Goal: Check status: Check status

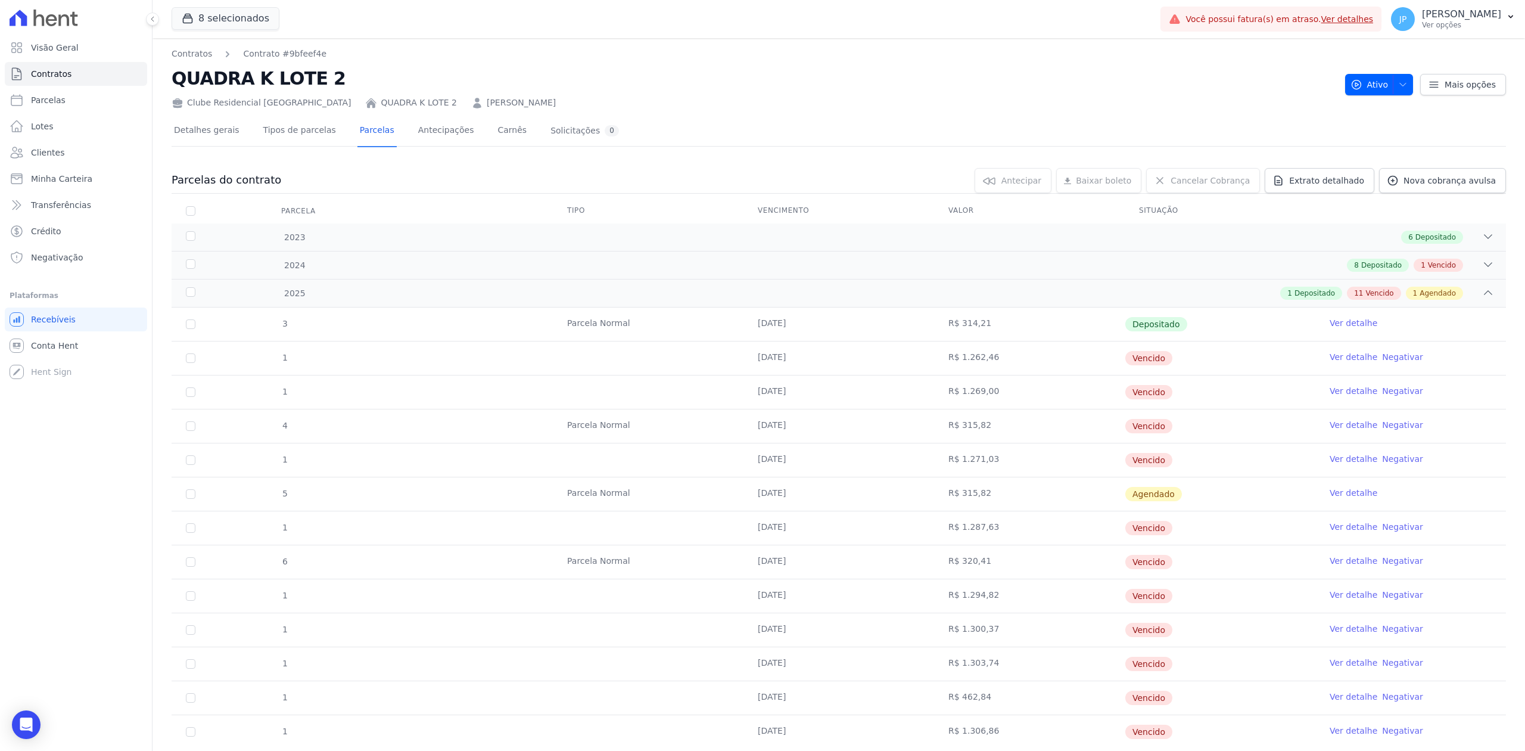
scroll to position [36, 0]
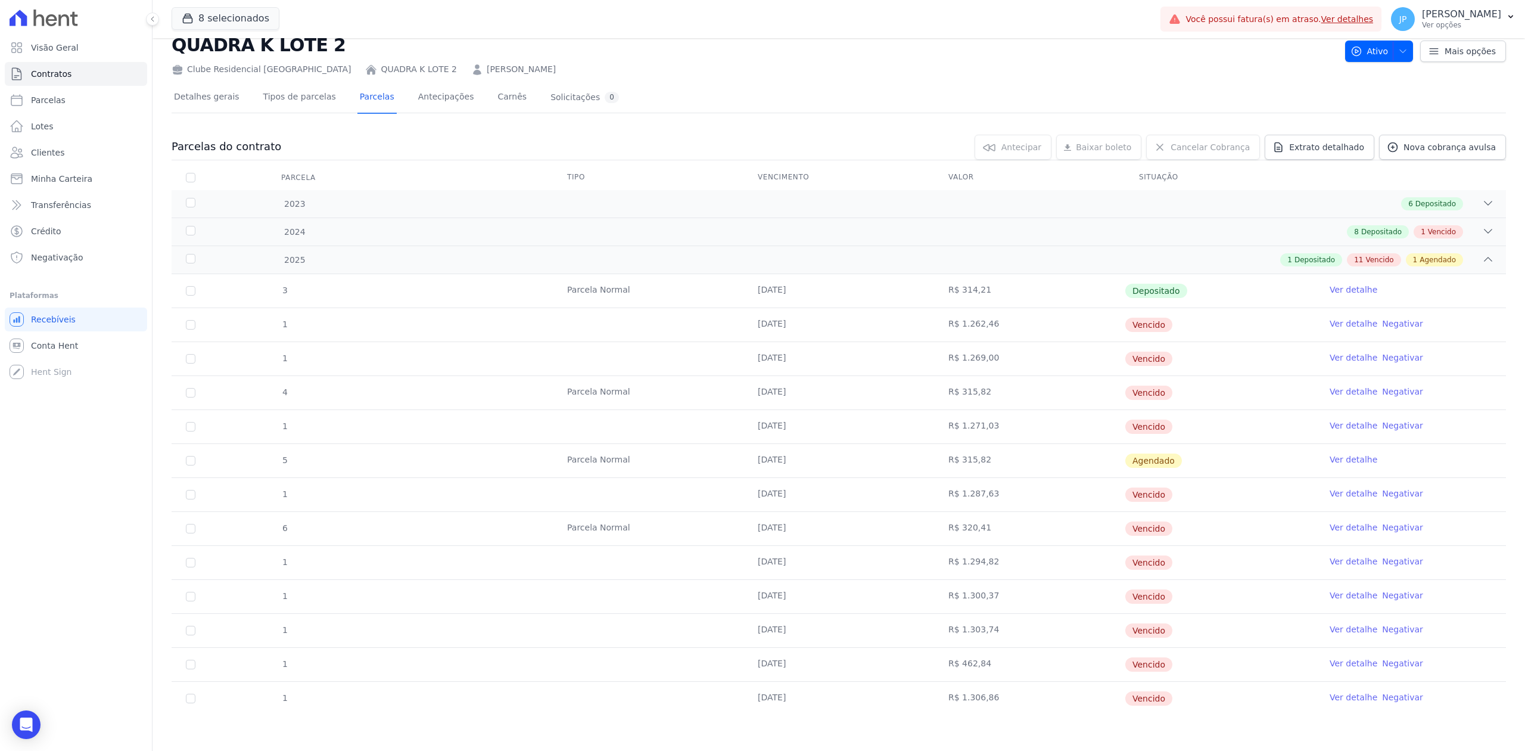
click at [1013, 628] on td "R$ 1.303,74" at bounding box center [1029, 630] width 191 height 33
click at [1332, 661] on link "Ver detalhe" at bounding box center [1353, 663] width 48 height 12
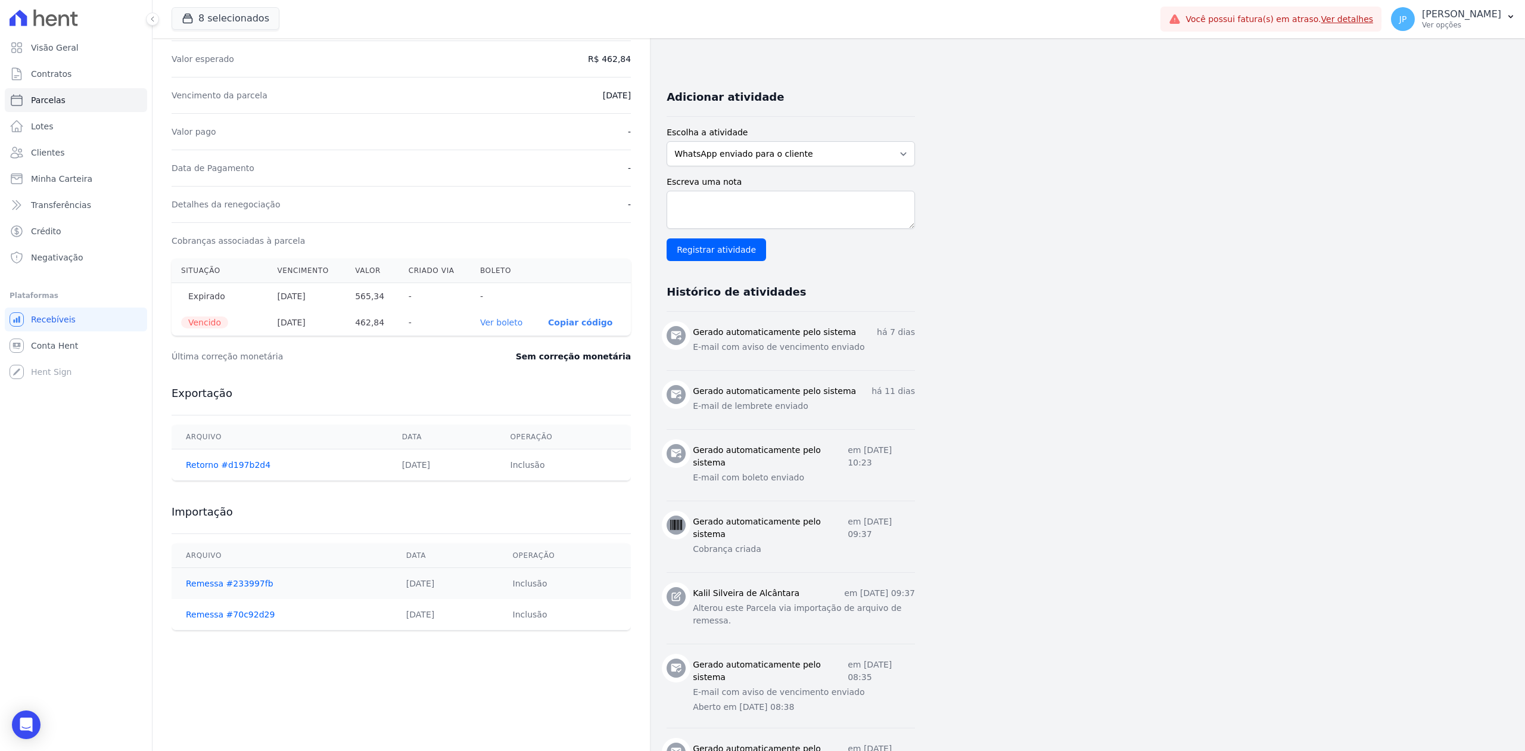
scroll to position [238, 0]
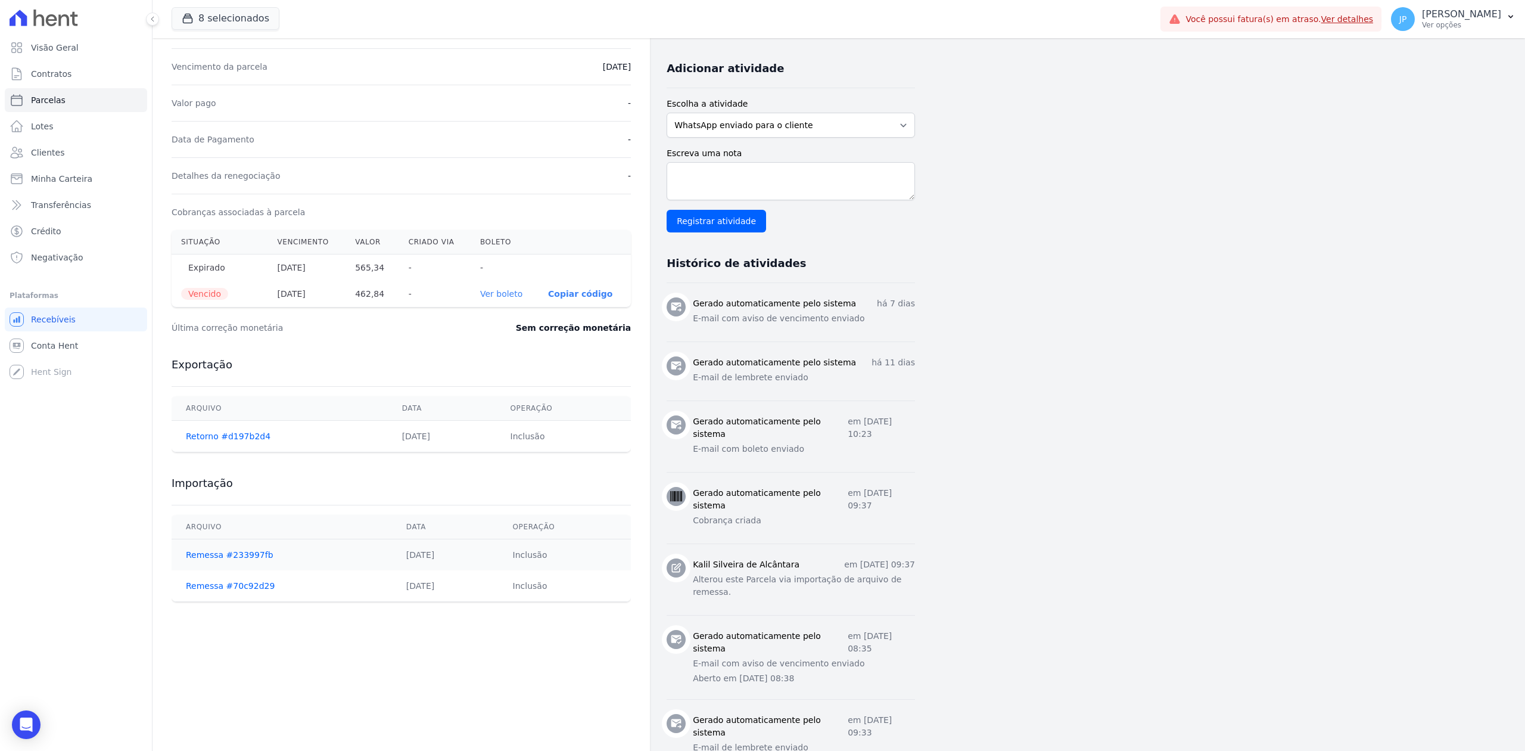
click at [497, 298] on link "Ver boleto" at bounding box center [501, 294] width 42 height 10
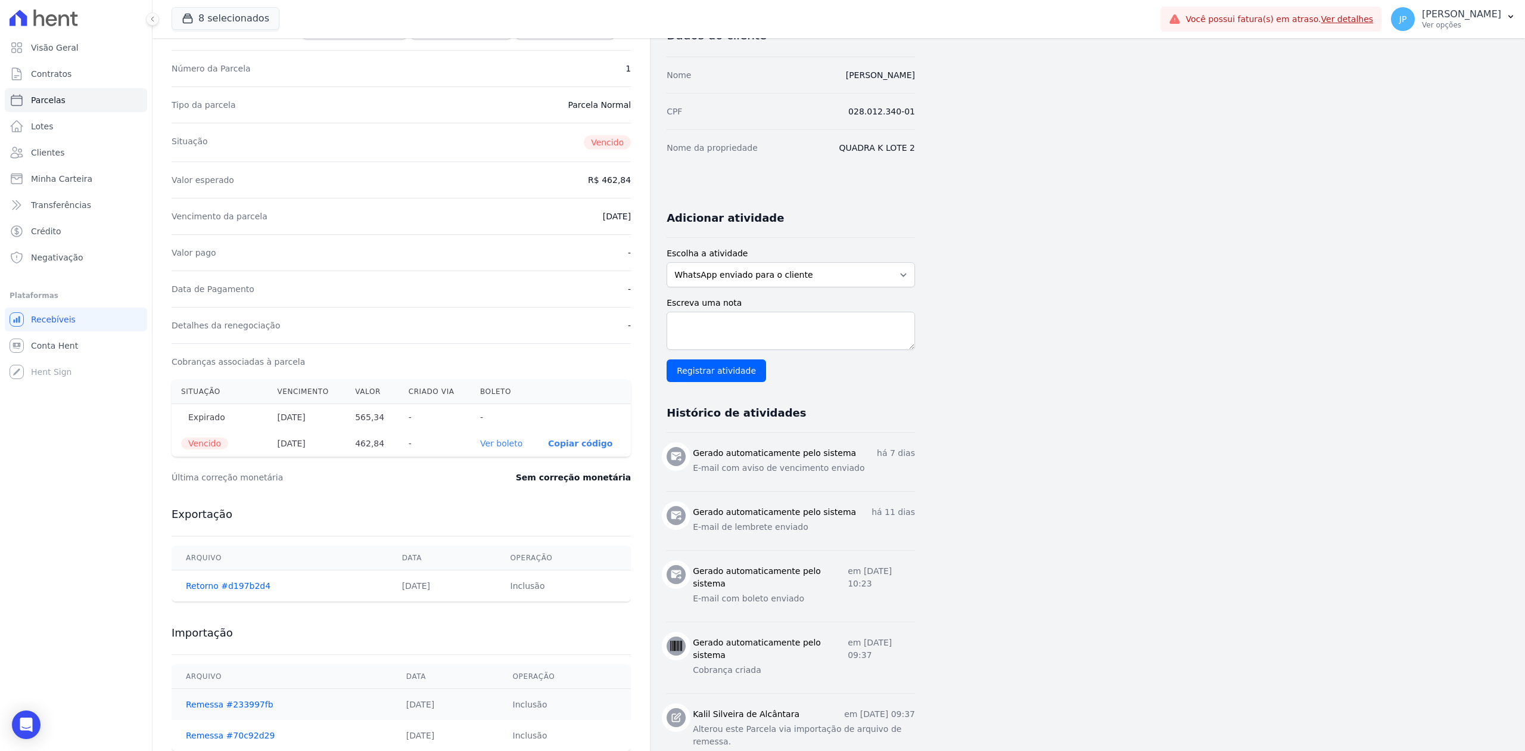
scroll to position [0, 0]
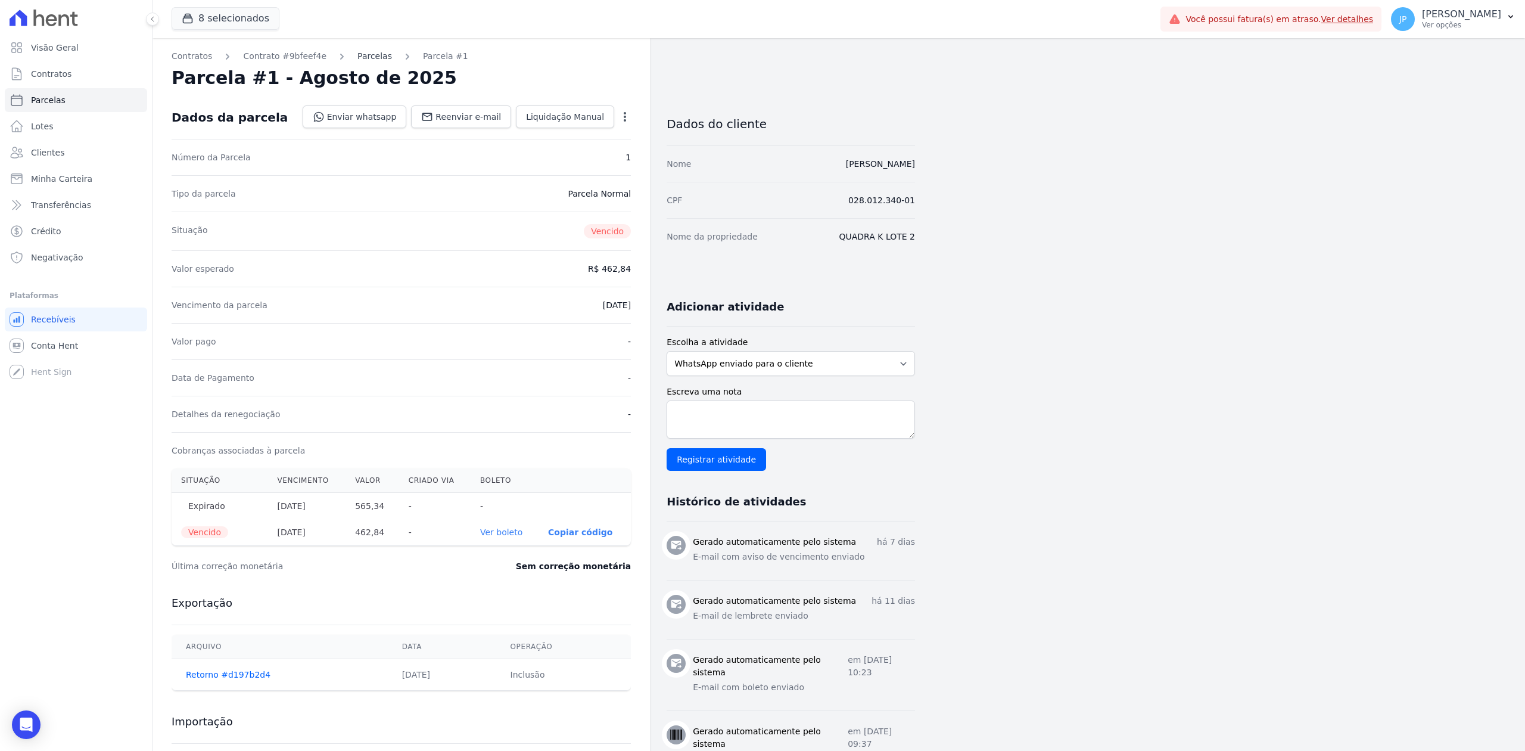
click at [357, 51] on link "Parcelas" at bounding box center [374, 56] width 35 height 13
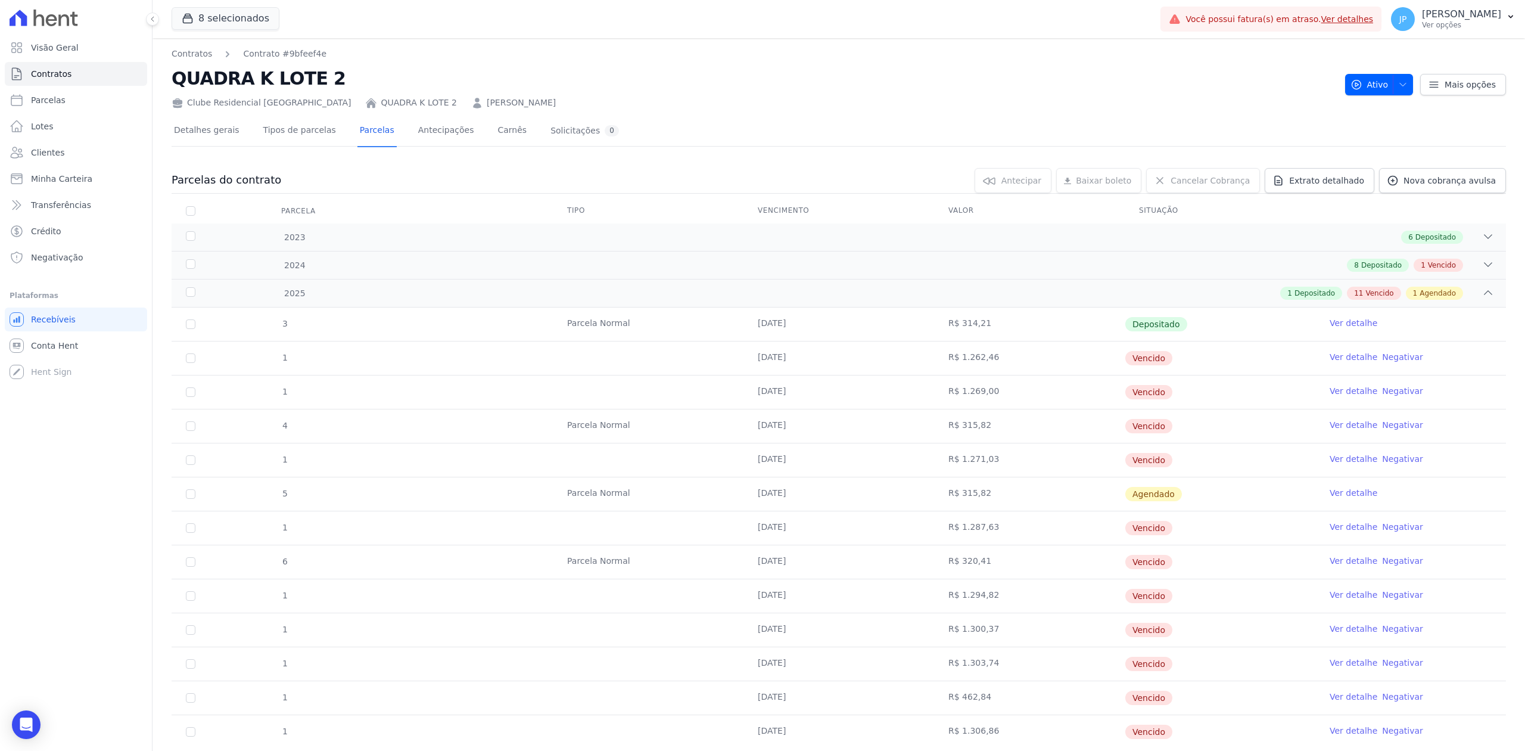
scroll to position [36, 0]
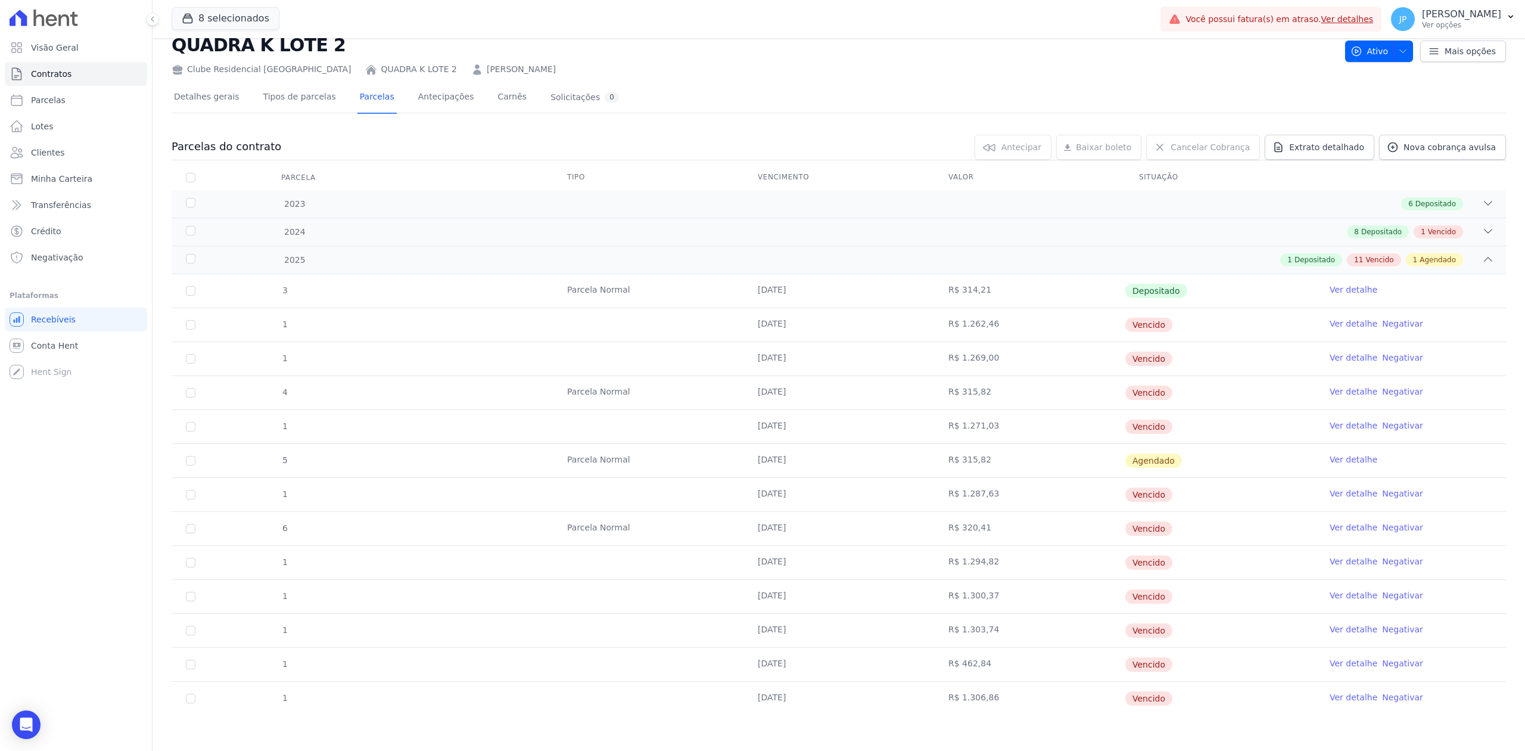
click at [1333, 697] on link "Ver detalhe" at bounding box center [1353, 697] width 48 height 12
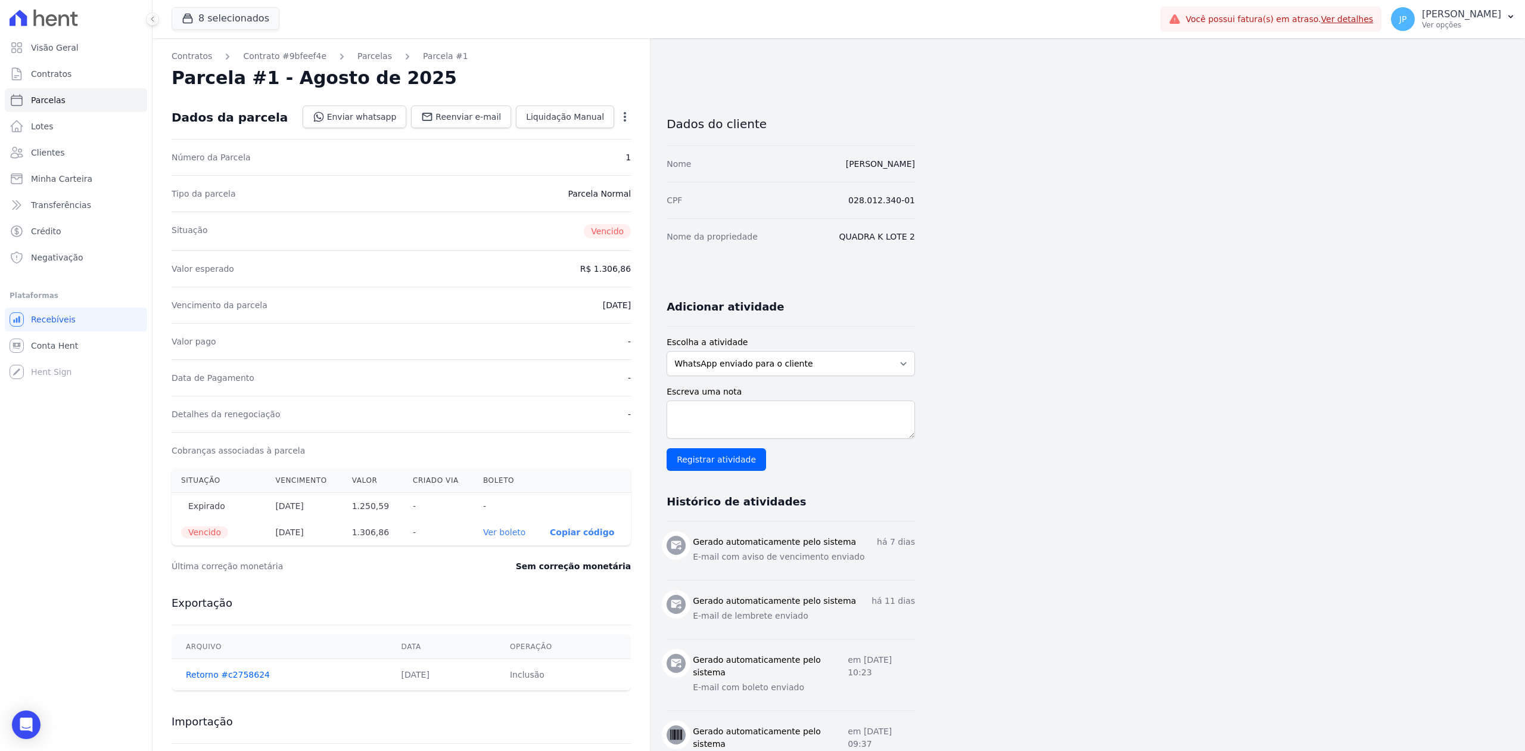
click at [512, 532] on link "Ver boleto" at bounding box center [504, 532] width 42 height 10
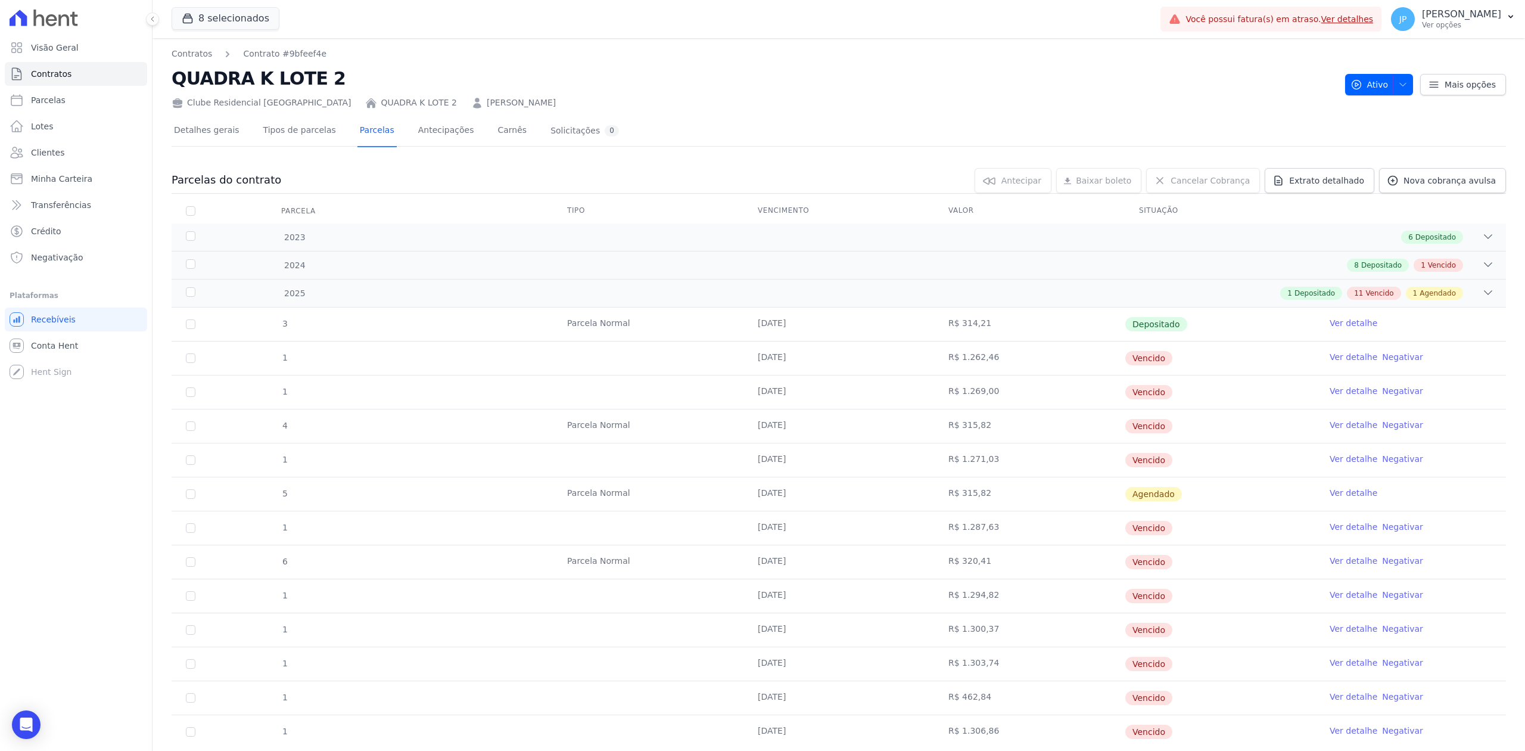
click at [487, 108] on link "[PERSON_NAME]" at bounding box center [521, 102] width 69 height 13
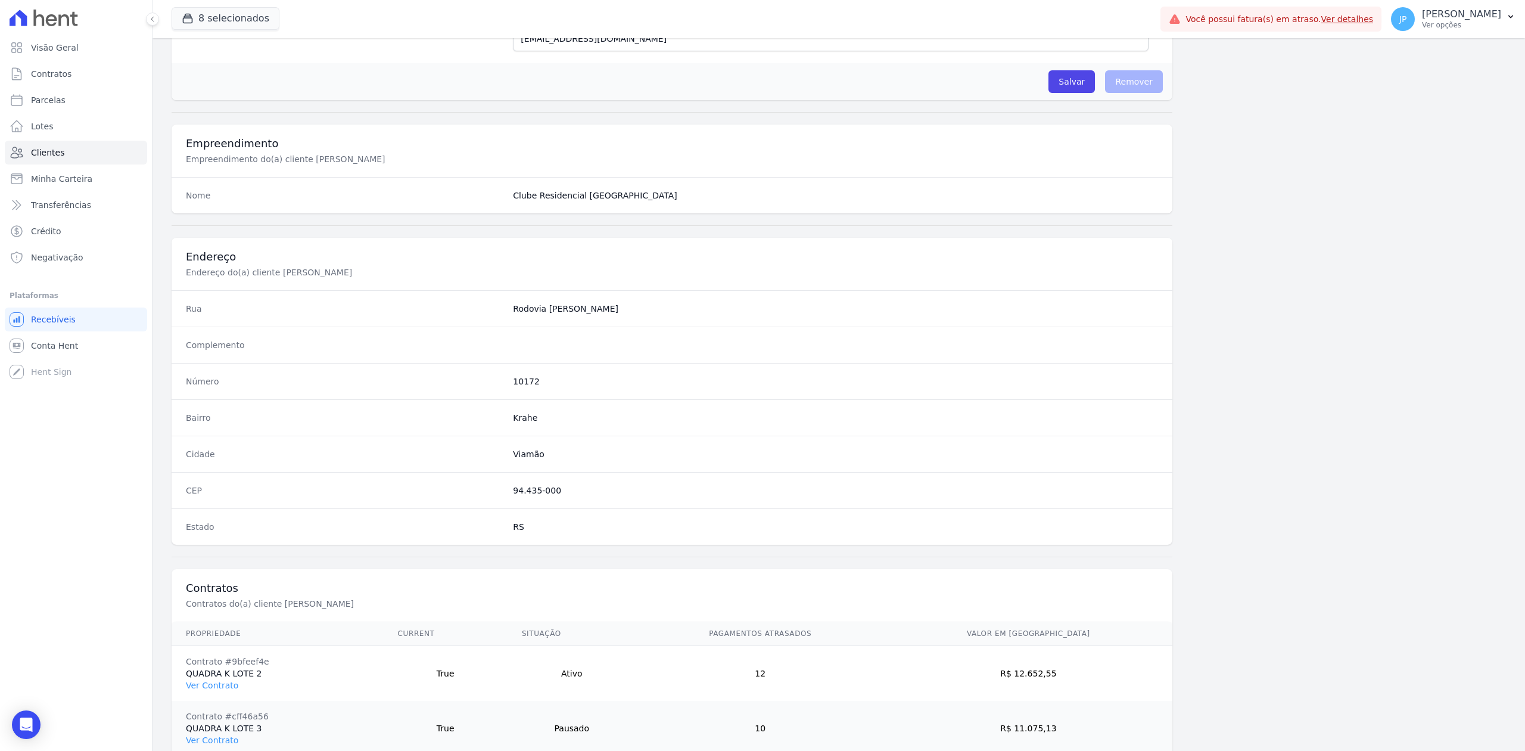
scroll to position [425, 0]
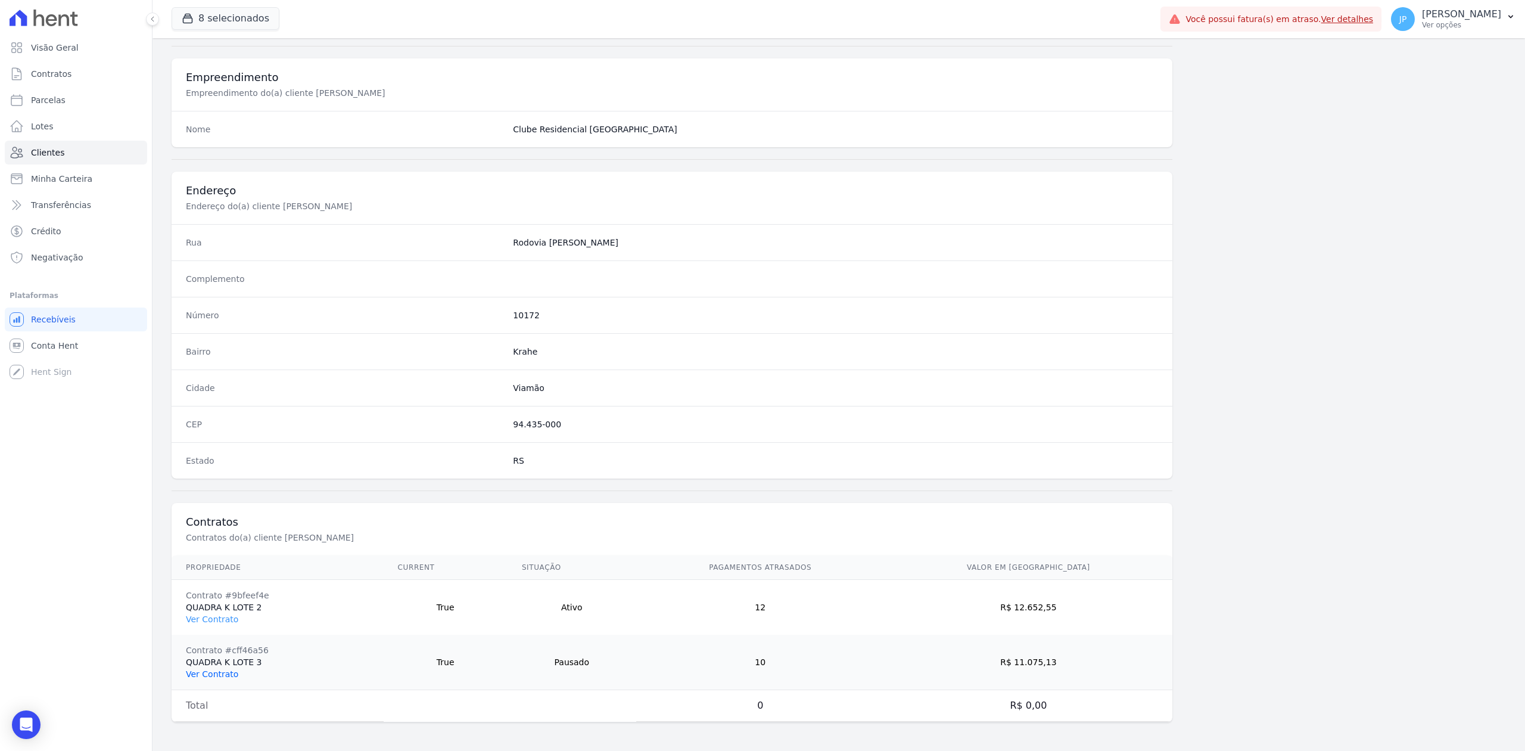
click at [222, 671] on link "Ver Contrato" at bounding box center [212, 674] width 52 height 10
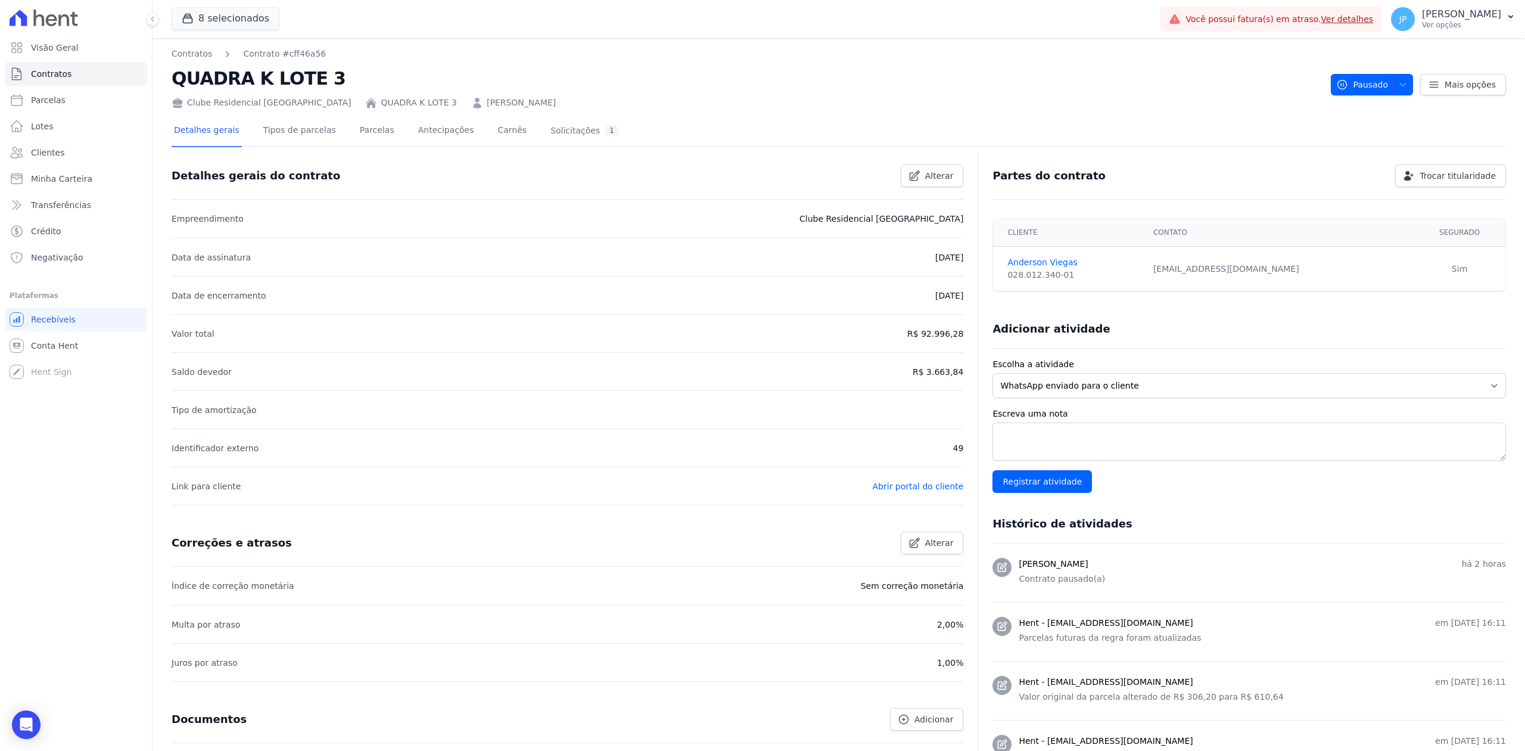
click at [368, 164] on div "Detalhes gerais do contrato Alterar" at bounding box center [562, 171] width 801 height 32
click at [357, 132] on link "Parcelas" at bounding box center [376, 132] width 39 height 32
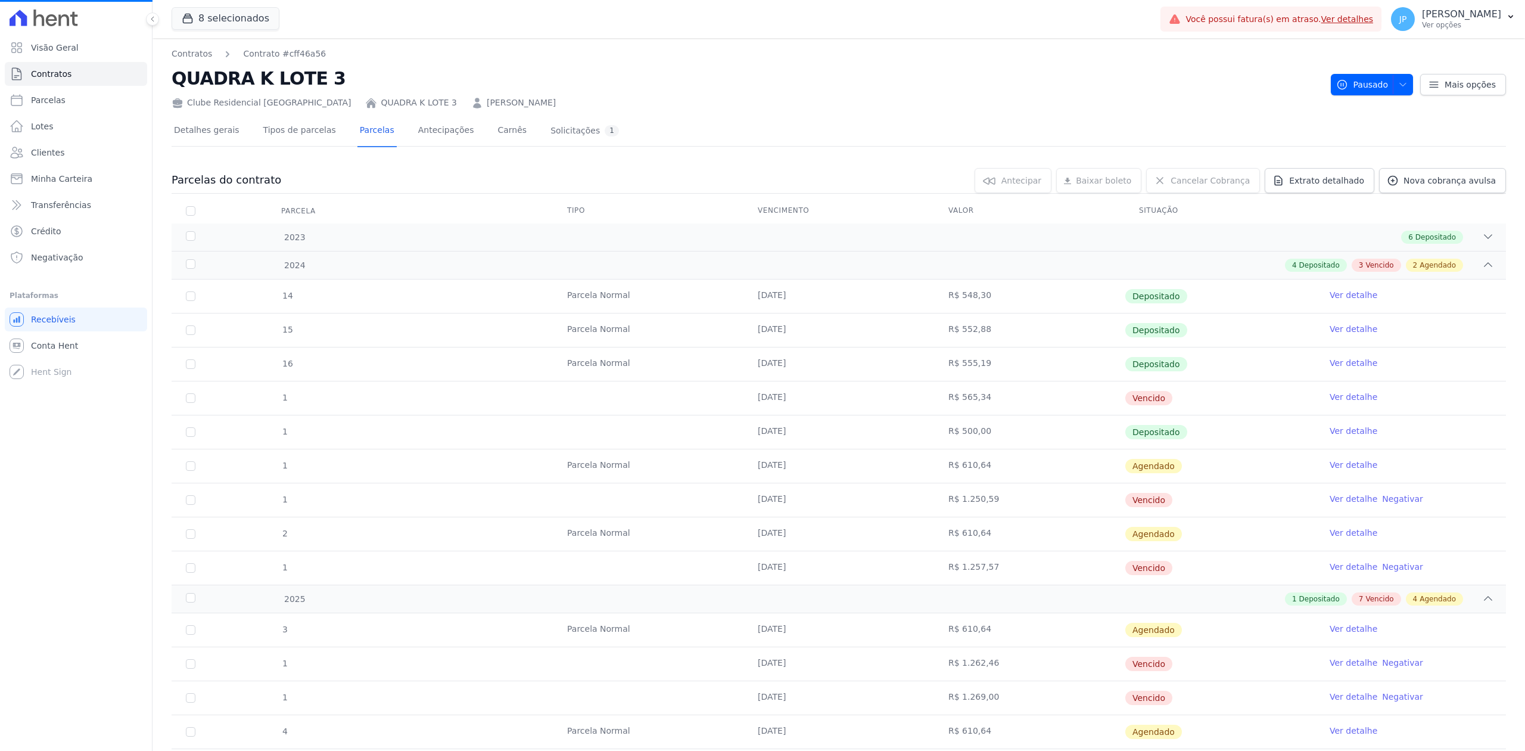
scroll to position [310, 0]
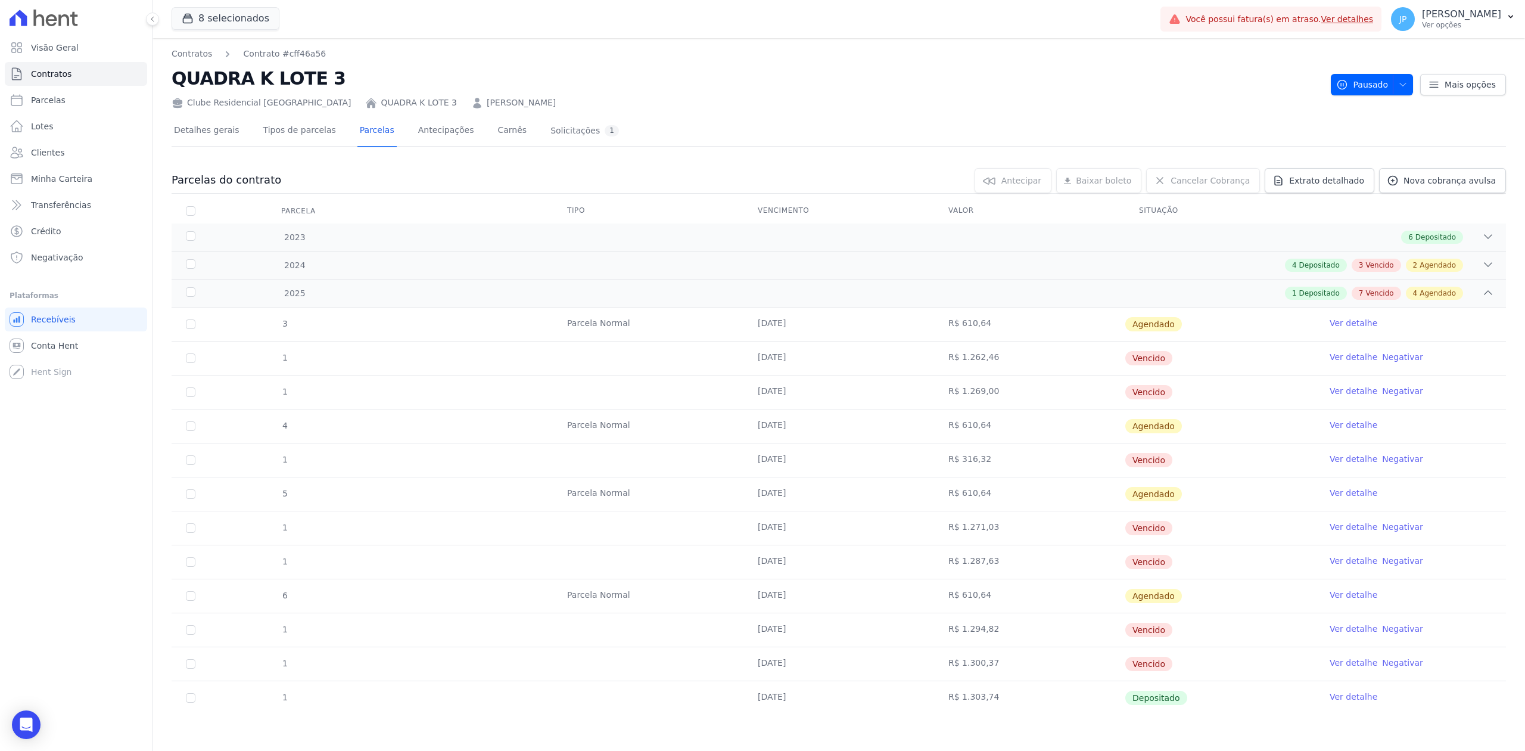
click at [1344, 706] on td "Ver detalhe" at bounding box center [1410, 697] width 191 height 33
click at [1346, 696] on link "Ver detalhe" at bounding box center [1353, 696] width 48 height 12
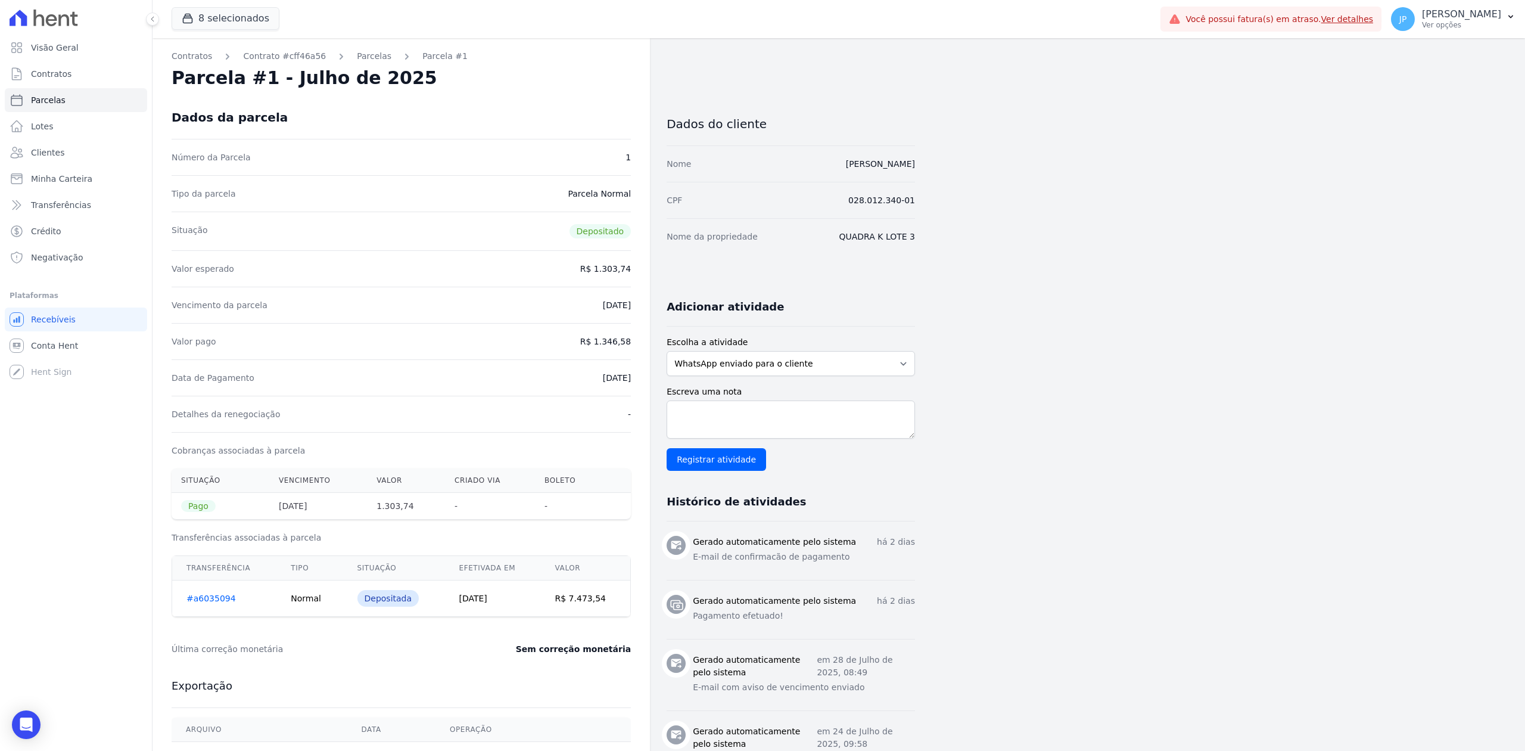
drag, startPoint x: 535, startPoint y: 375, endPoint x: 643, endPoint y: 391, distance: 109.6
click at [643, 391] on div "Contratos Contrato #cff46a56 [GEOGRAPHIC_DATA] Parcela #1 [GEOGRAPHIC_DATA] #1 …" at bounding box center [400, 521] width 497 height 967
click at [70, 148] on link "Clientes" at bounding box center [76, 153] width 142 height 24
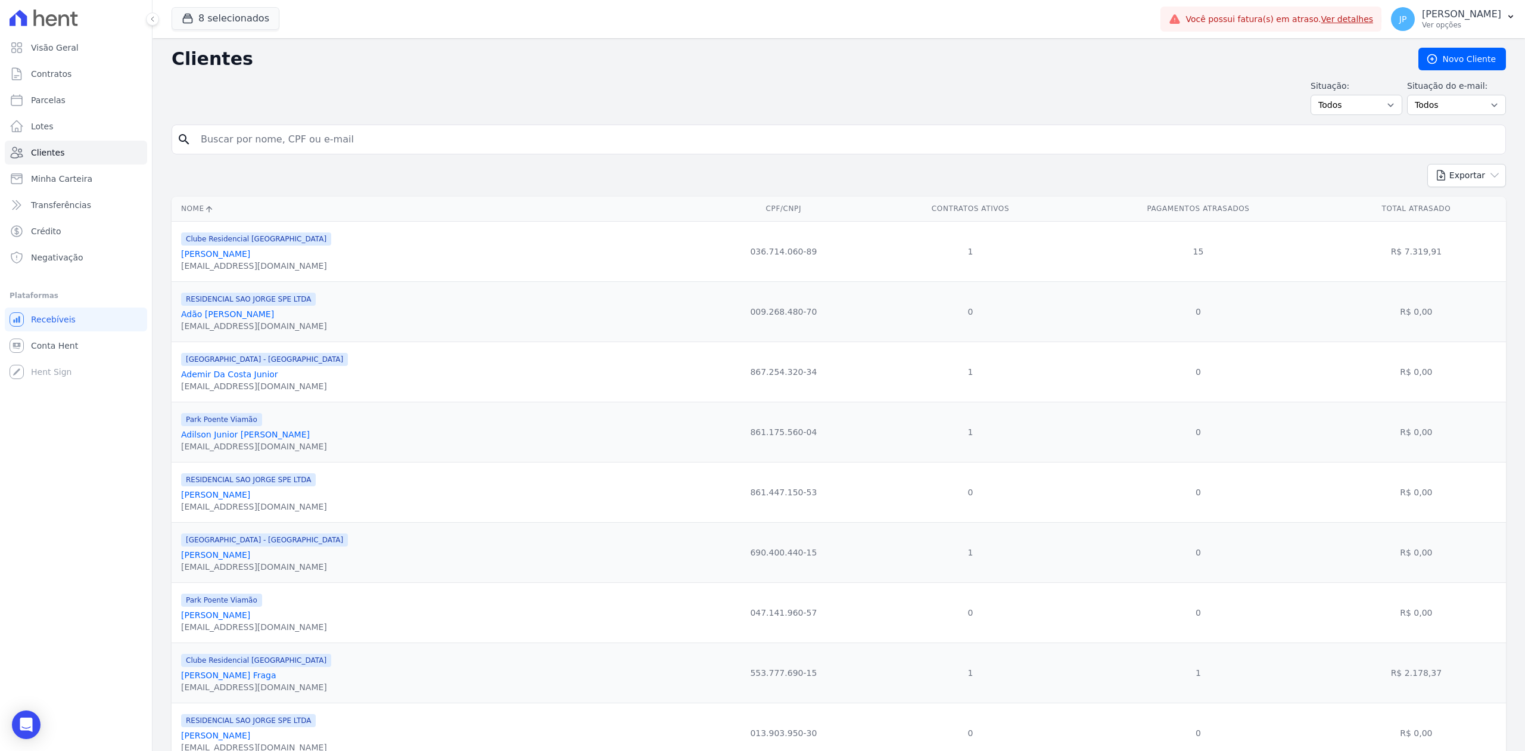
click at [270, 146] on input "search" at bounding box center [847, 139] width 1307 height 24
paste input "[PERSON_NAME]"
type input "[PERSON_NAME]"
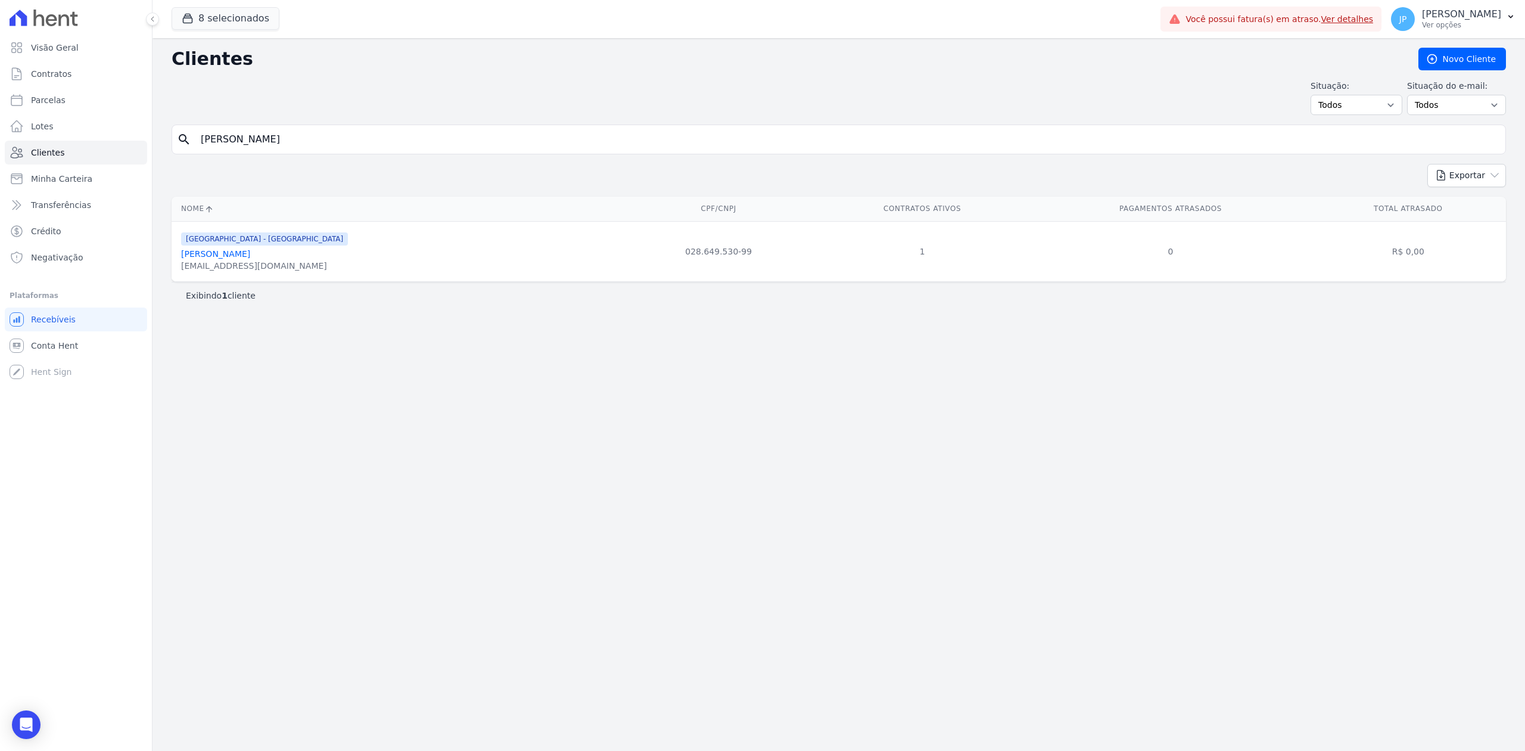
click at [230, 257] on link "[PERSON_NAME]" at bounding box center [215, 254] width 69 height 10
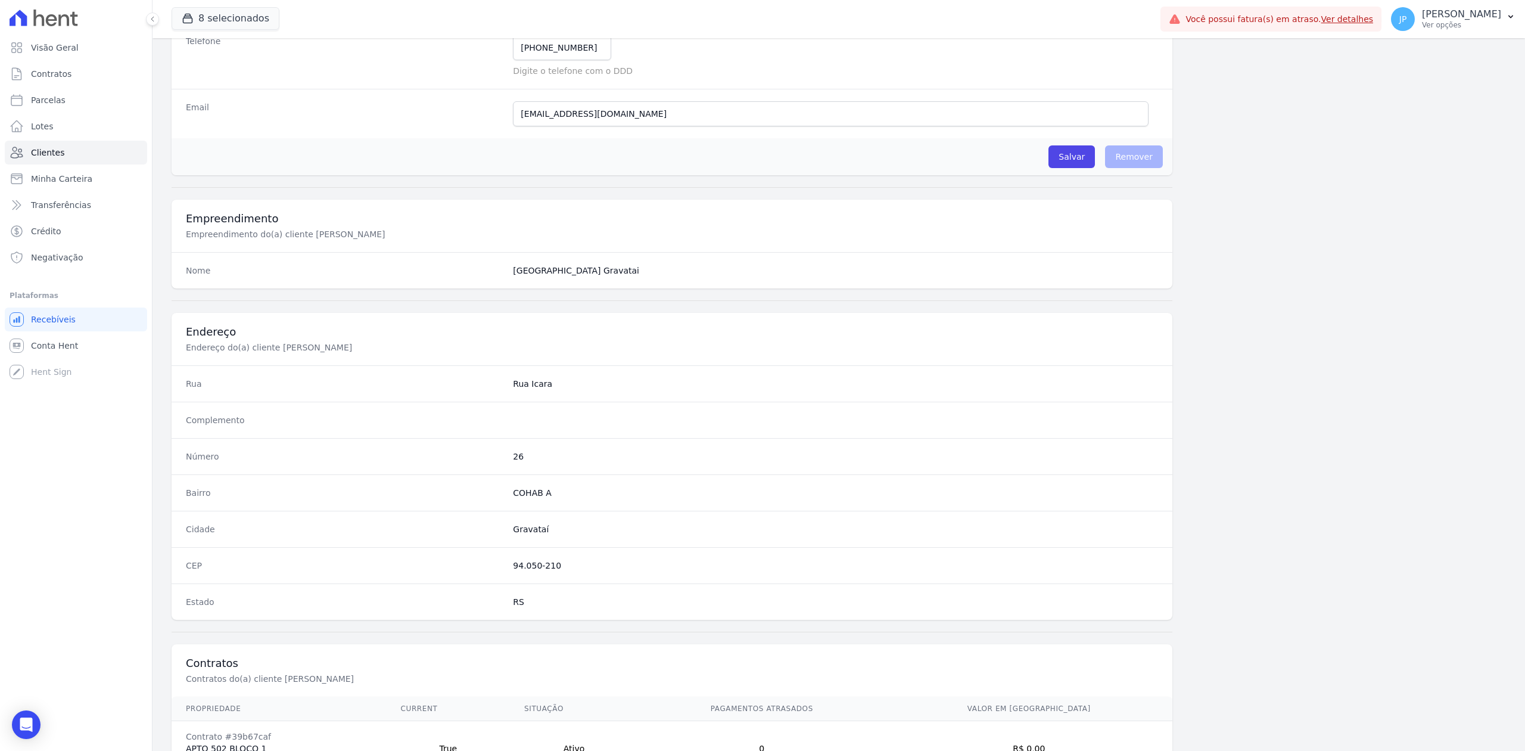
scroll to position [370, 0]
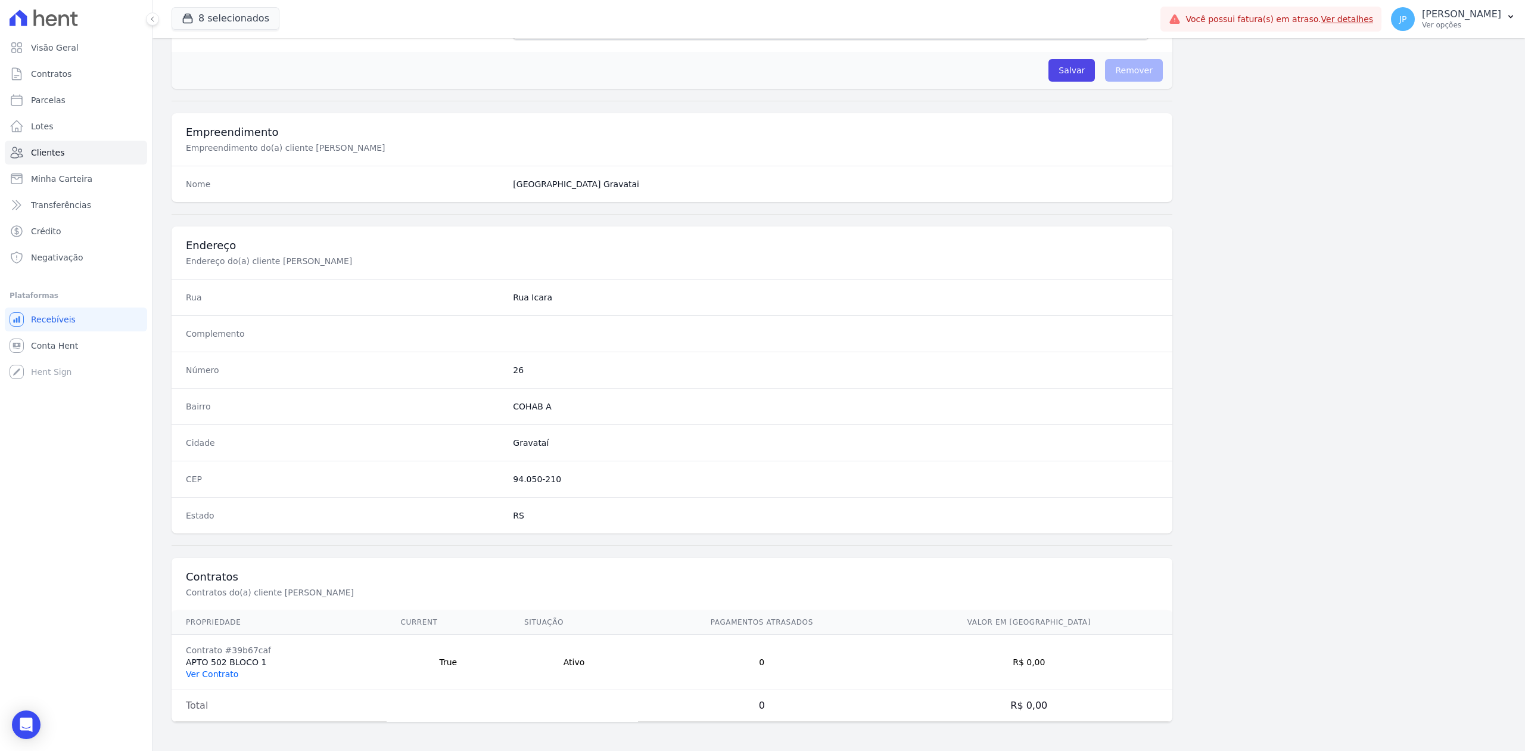
click at [216, 675] on link "Ver Contrato" at bounding box center [212, 674] width 52 height 10
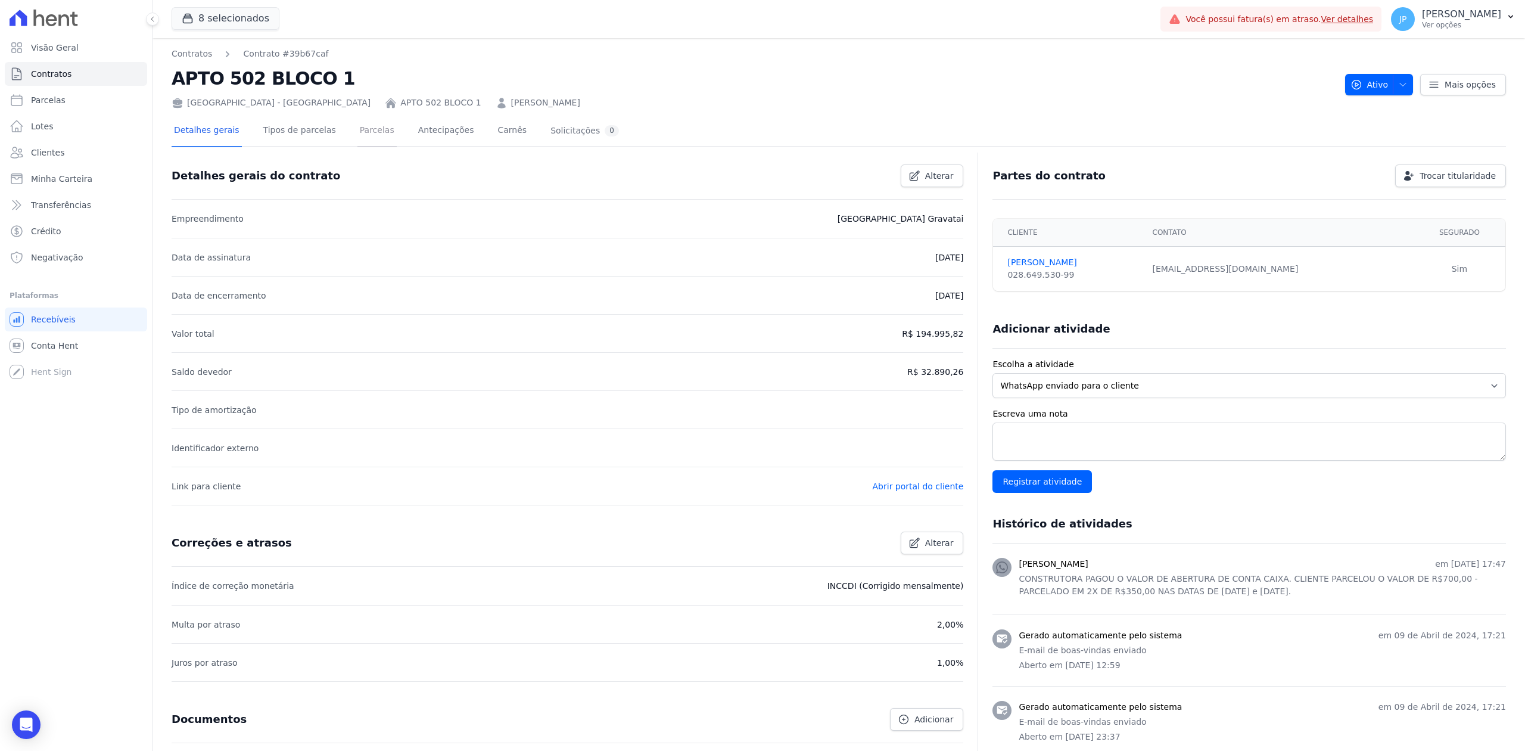
click at [360, 125] on link "Parcelas" at bounding box center [376, 132] width 39 height 32
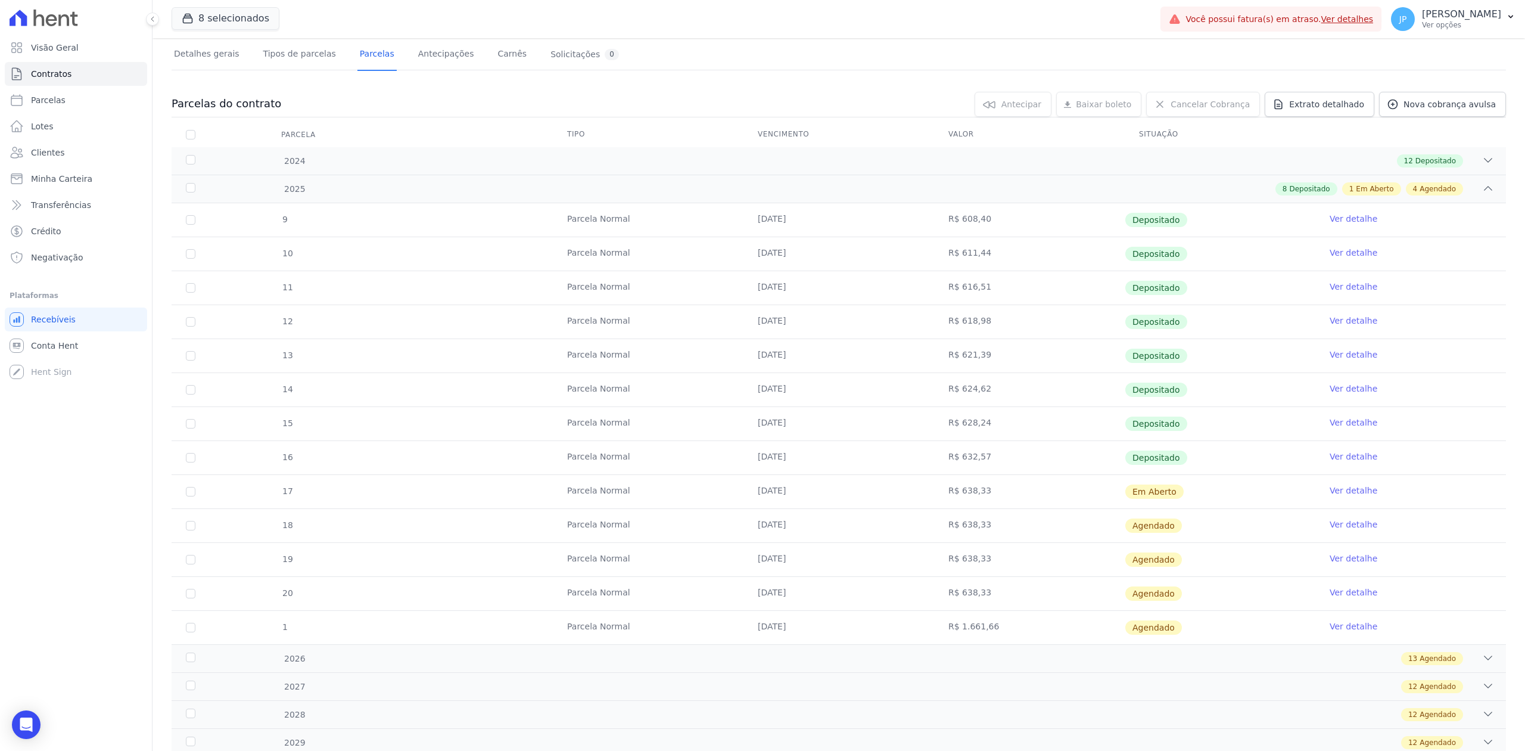
scroll to position [149, 0]
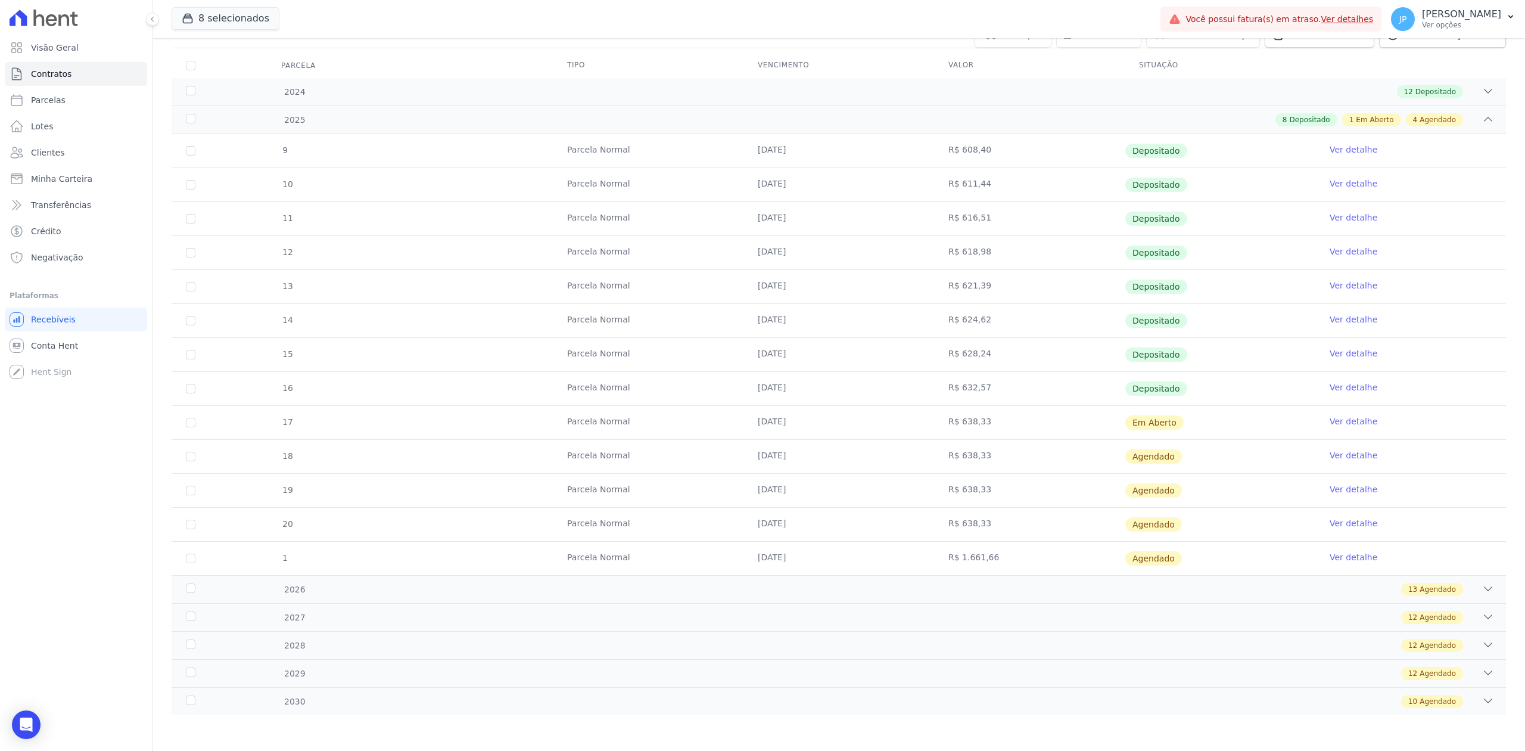
click at [1335, 418] on link "Ver detalhe" at bounding box center [1353, 421] width 48 height 12
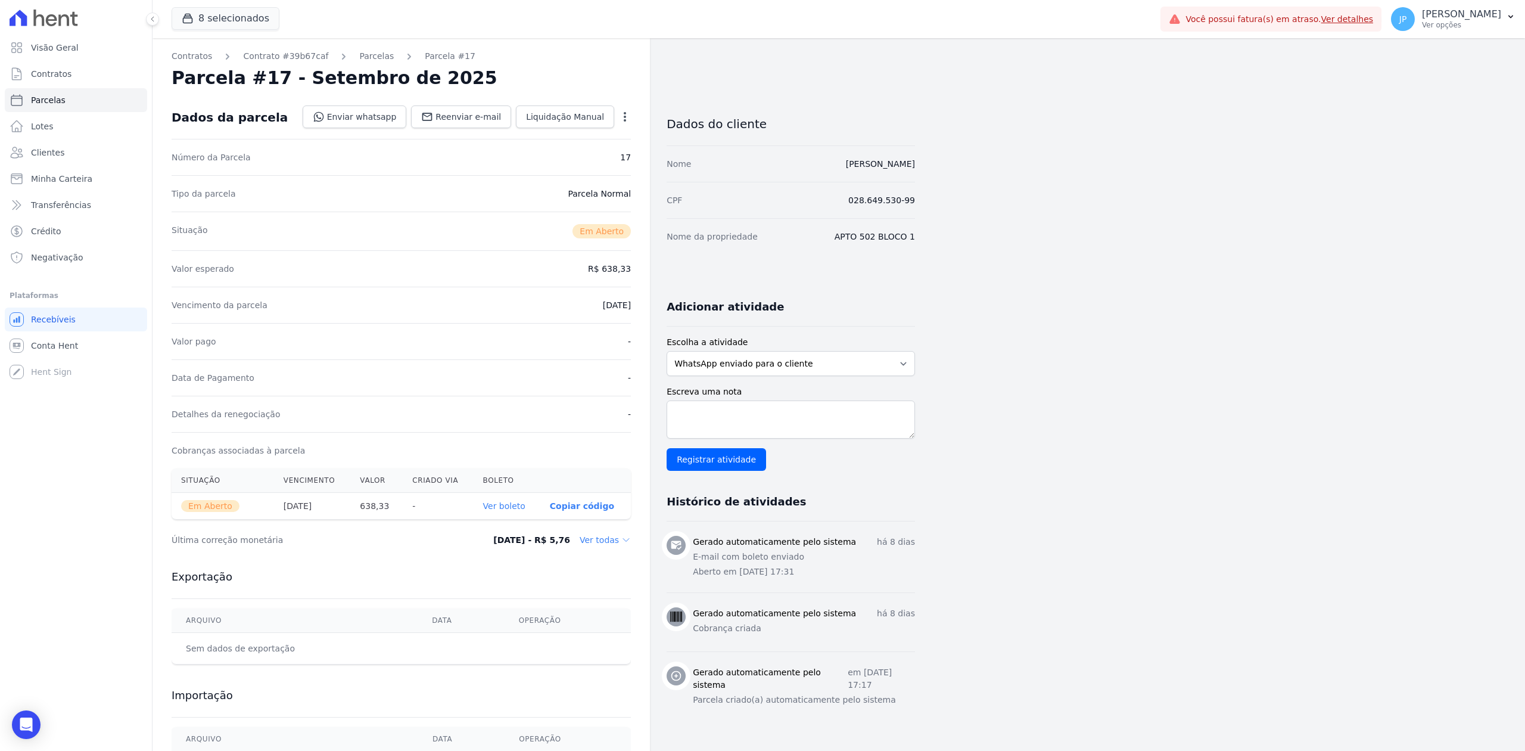
scroll to position [69, 0]
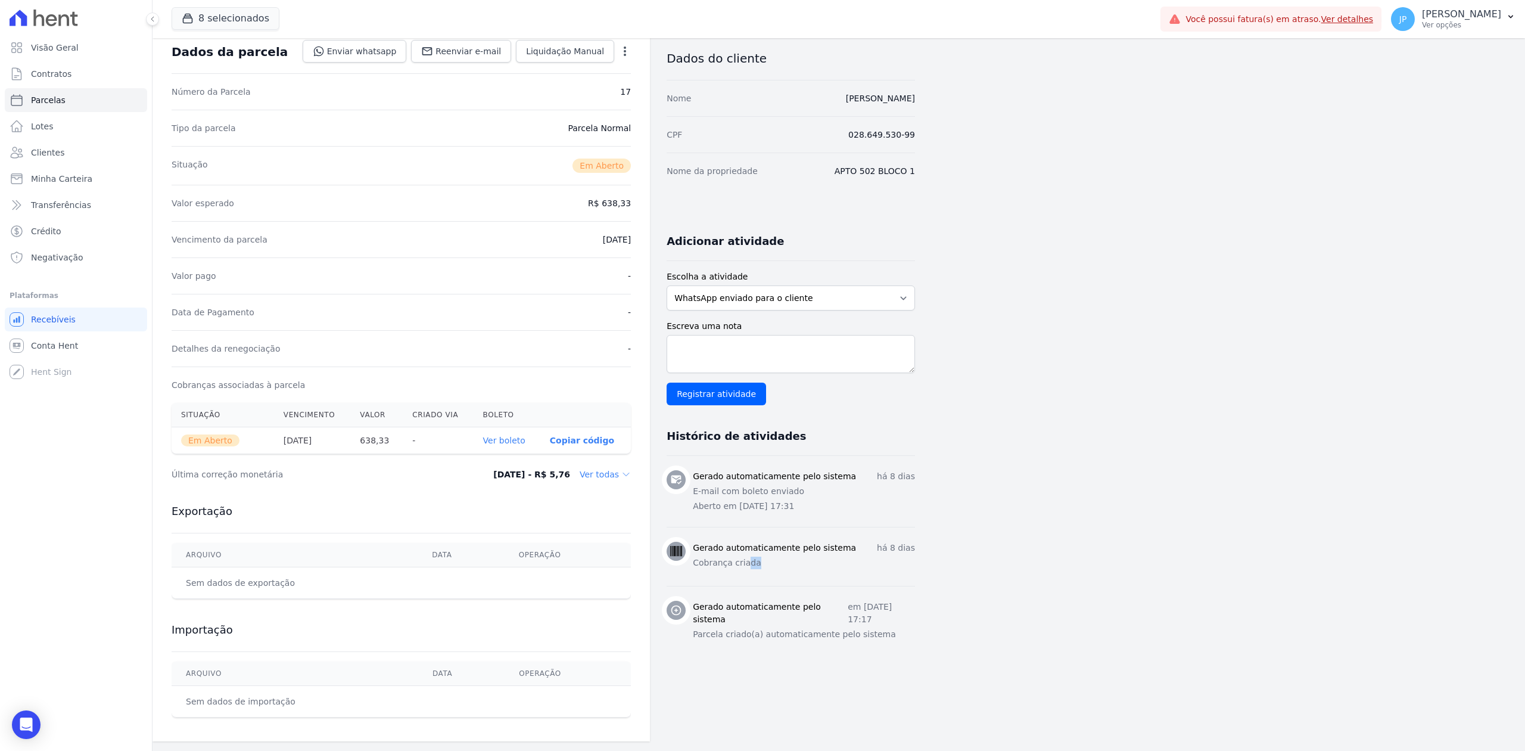
drag, startPoint x: 744, startPoint y: 561, endPoint x: 873, endPoint y: 560, distance: 129.3
click at [873, 560] on p "Cobrança criada" at bounding box center [804, 562] width 222 height 13
click at [868, 568] on div "Gerado automaticamente pelo sistema há 8 dias Cobrança criada" at bounding box center [804, 556] width 222 height 30
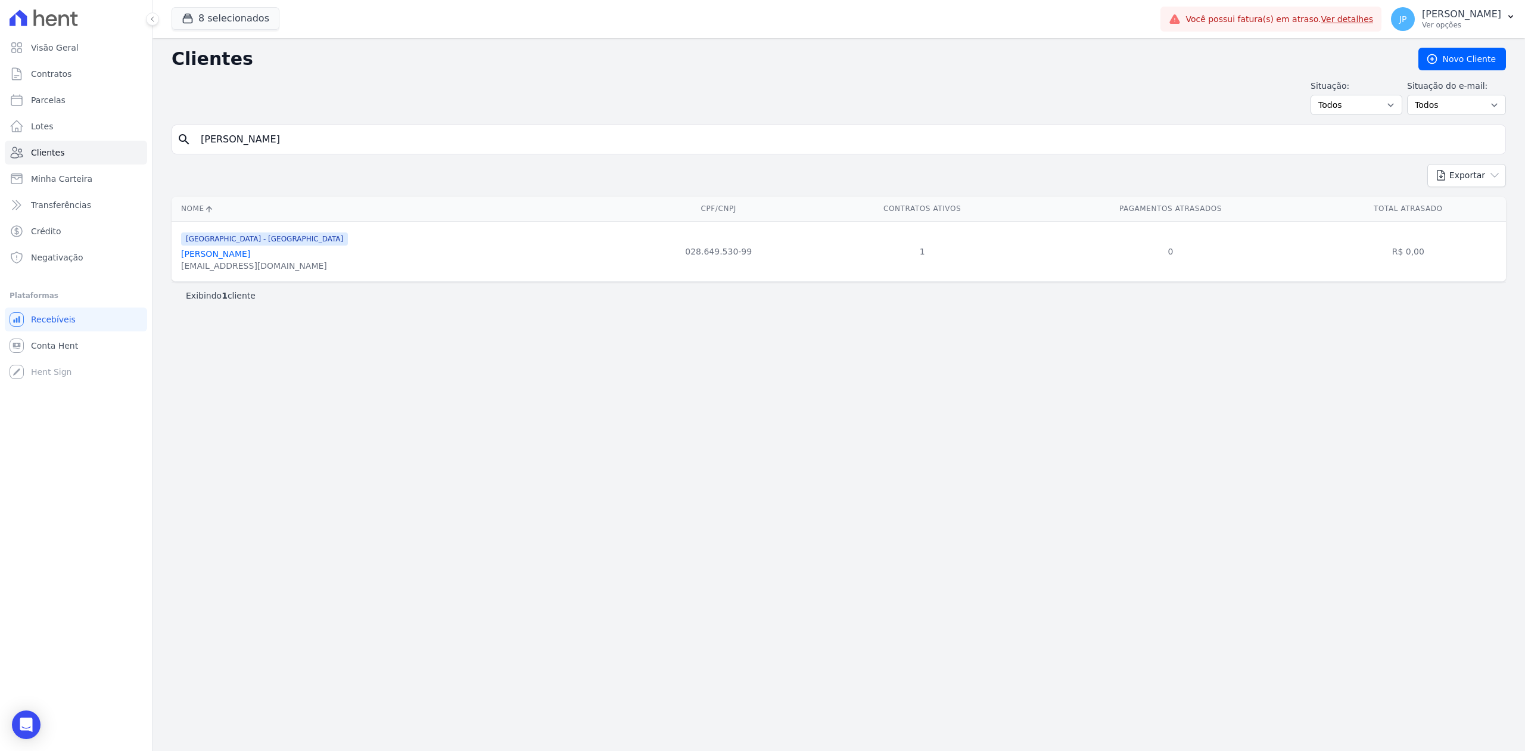
click at [408, 145] on input "[PERSON_NAME]" at bounding box center [847, 139] width 1307 height 24
paste input "[PERSON_NAME]"
type input "[PERSON_NAME]"
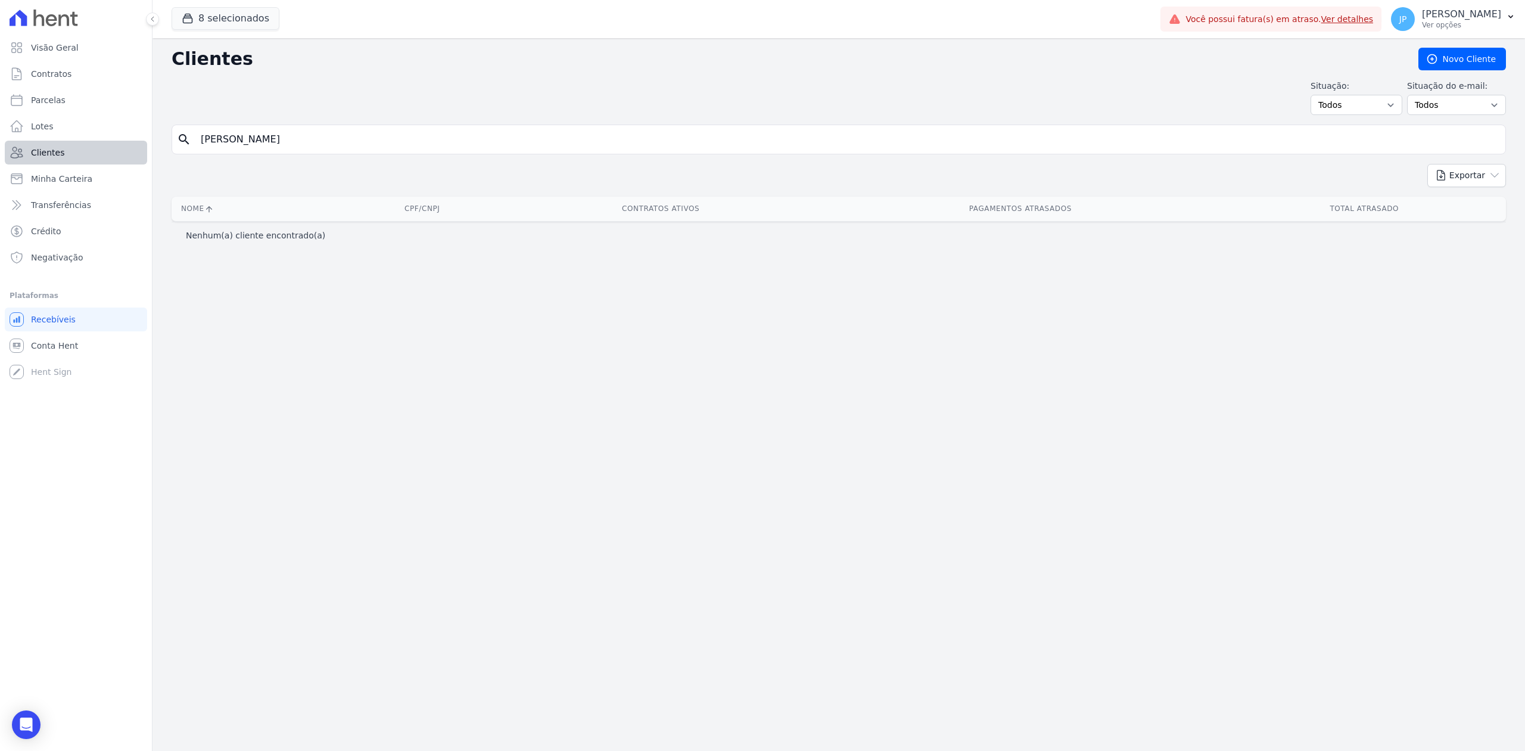
drag, startPoint x: 405, startPoint y: 145, endPoint x: 96, endPoint y: 142, distance: 309.2
click at [96, 145] on div "Visão Geral Contratos [GEOGRAPHIC_DATA] Lotes Clientes Minha Carteira Transferê…" at bounding box center [762, 375] width 1525 height 751
paste input "[DEMOGRAPHIC_DATA][PERSON_NAME]"
type input "[DEMOGRAPHIC_DATA][PERSON_NAME]"
click at [228, 17] on button "8 selecionados" at bounding box center [226, 18] width 108 height 23
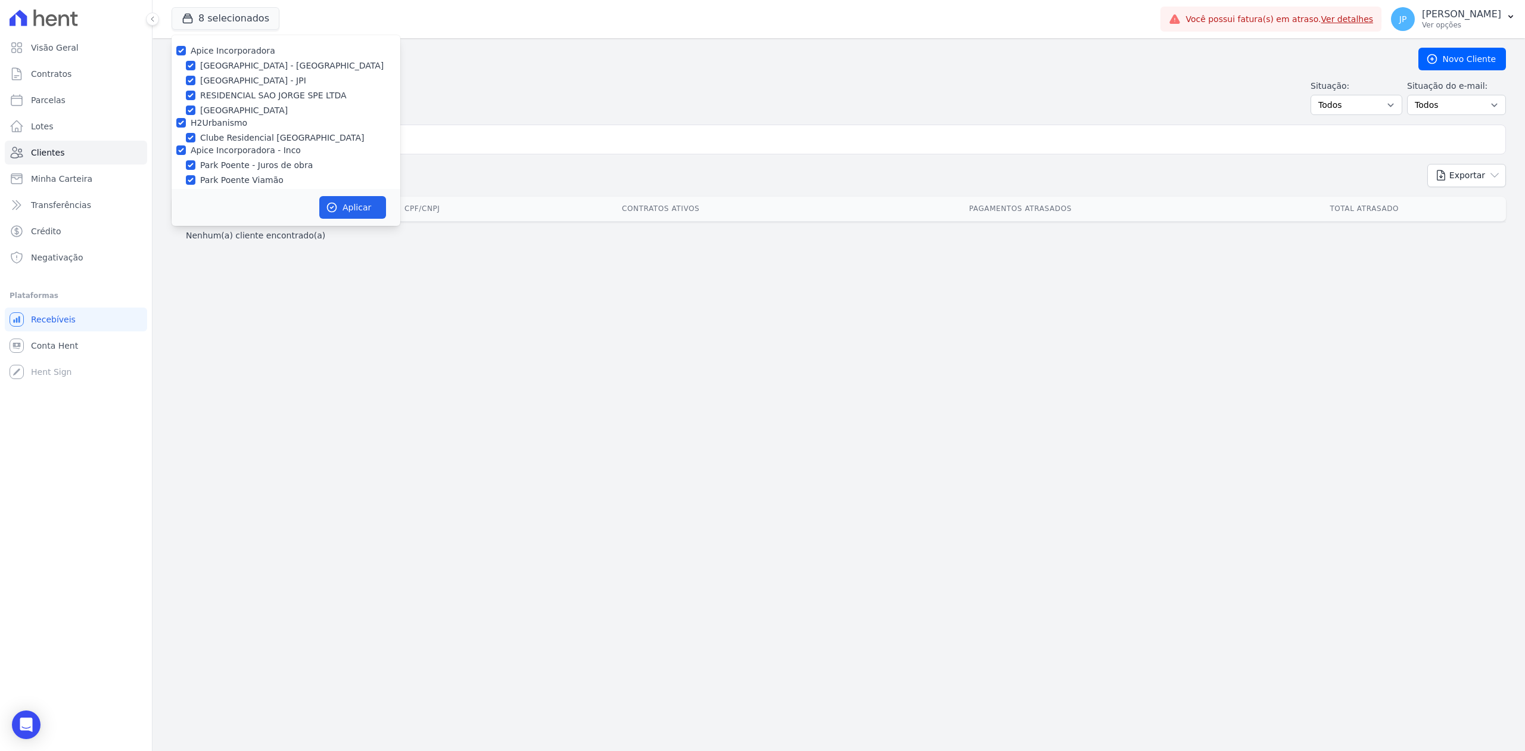
click at [310, 360] on div "Clientes [GEOGRAPHIC_DATA] Situação: Todos Adimplentes Inadimplentes Situação d…" at bounding box center [838, 394] width 1372 height 712
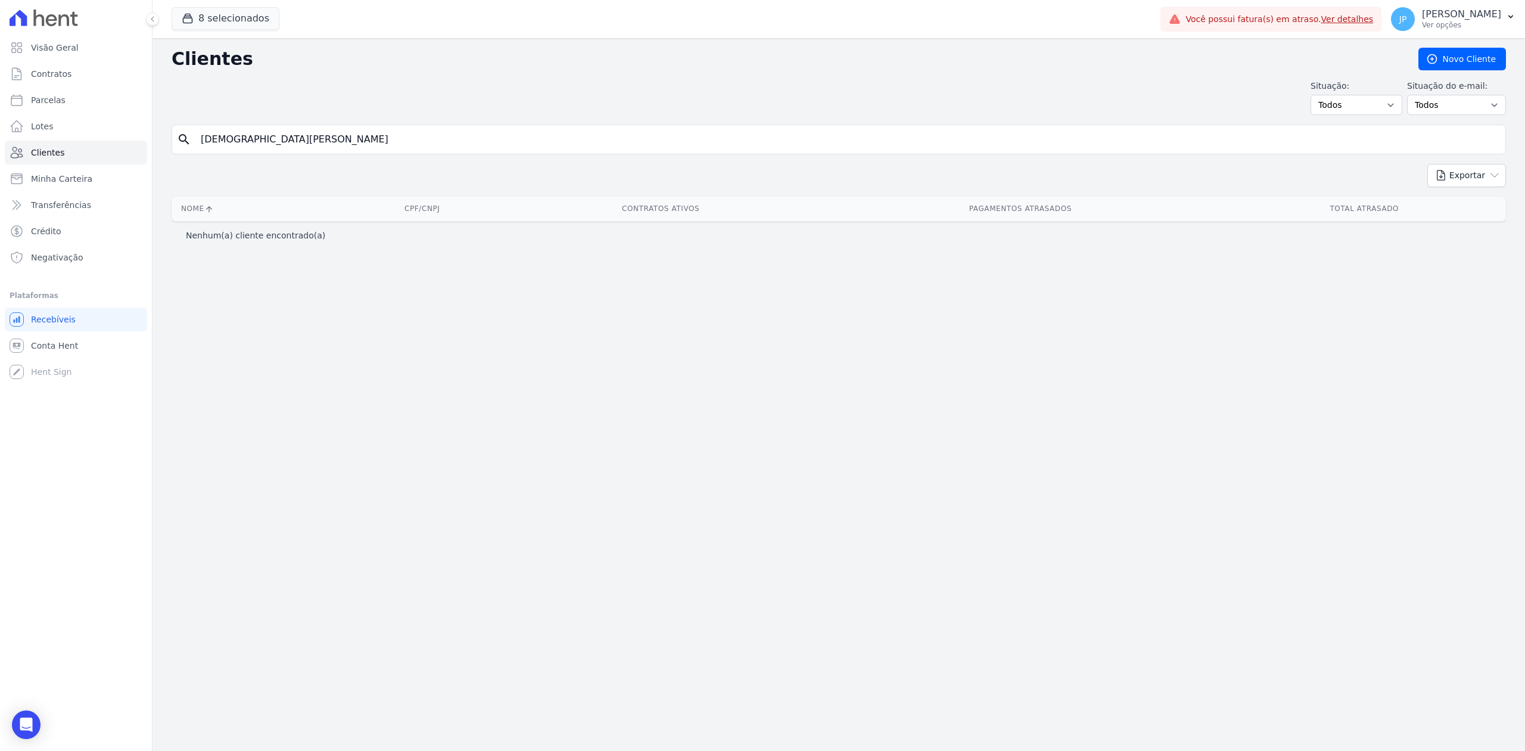
click at [387, 145] on input "[DEMOGRAPHIC_DATA][PERSON_NAME]" at bounding box center [847, 139] width 1307 height 24
drag, startPoint x: 399, startPoint y: 141, endPoint x: 117, endPoint y: 130, distance: 282.6
click at [117, 130] on div "Visão Geral Contratos [GEOGRAPHIC_DATA] Lotes Clientes Minha Carteira Transferê…" at bounding box center [762, 375] width 1525 height 751
paste input "[PERSON_NAME]"
type input "[PERSON_NAME]"
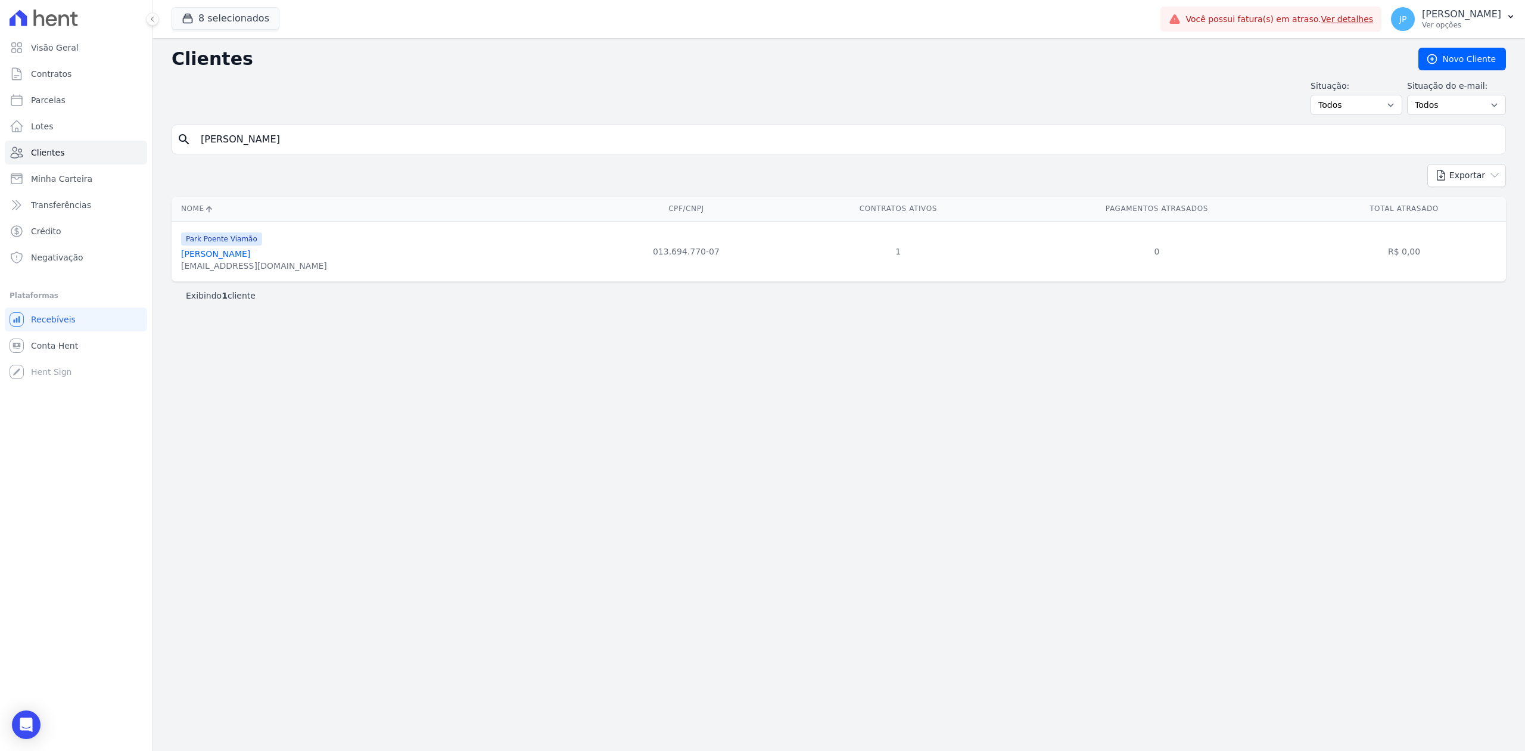
click at [250, 251] on link "[PERSON_NAME]" at bounding box center [215, 254] width 69 height 10
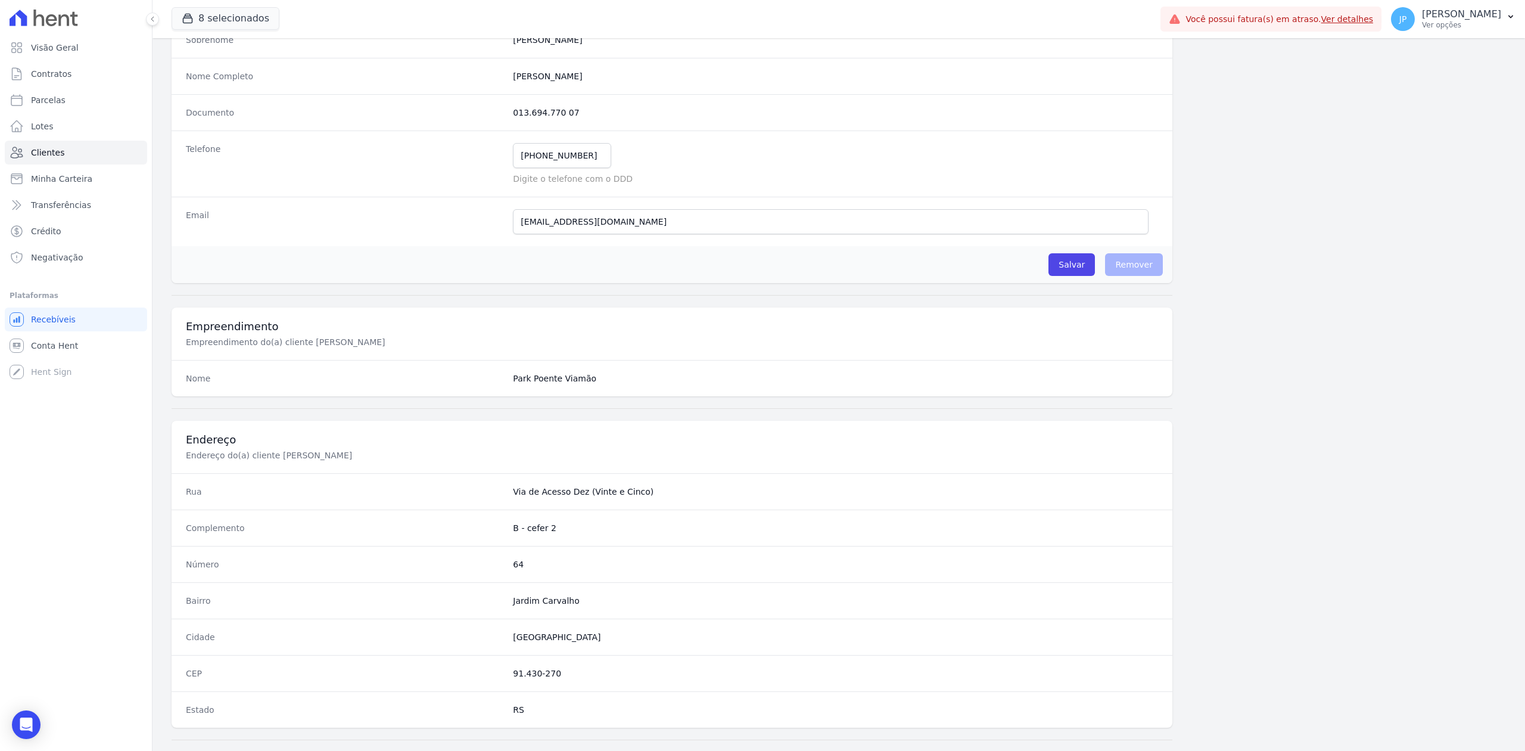
scroll to position [370, 0]
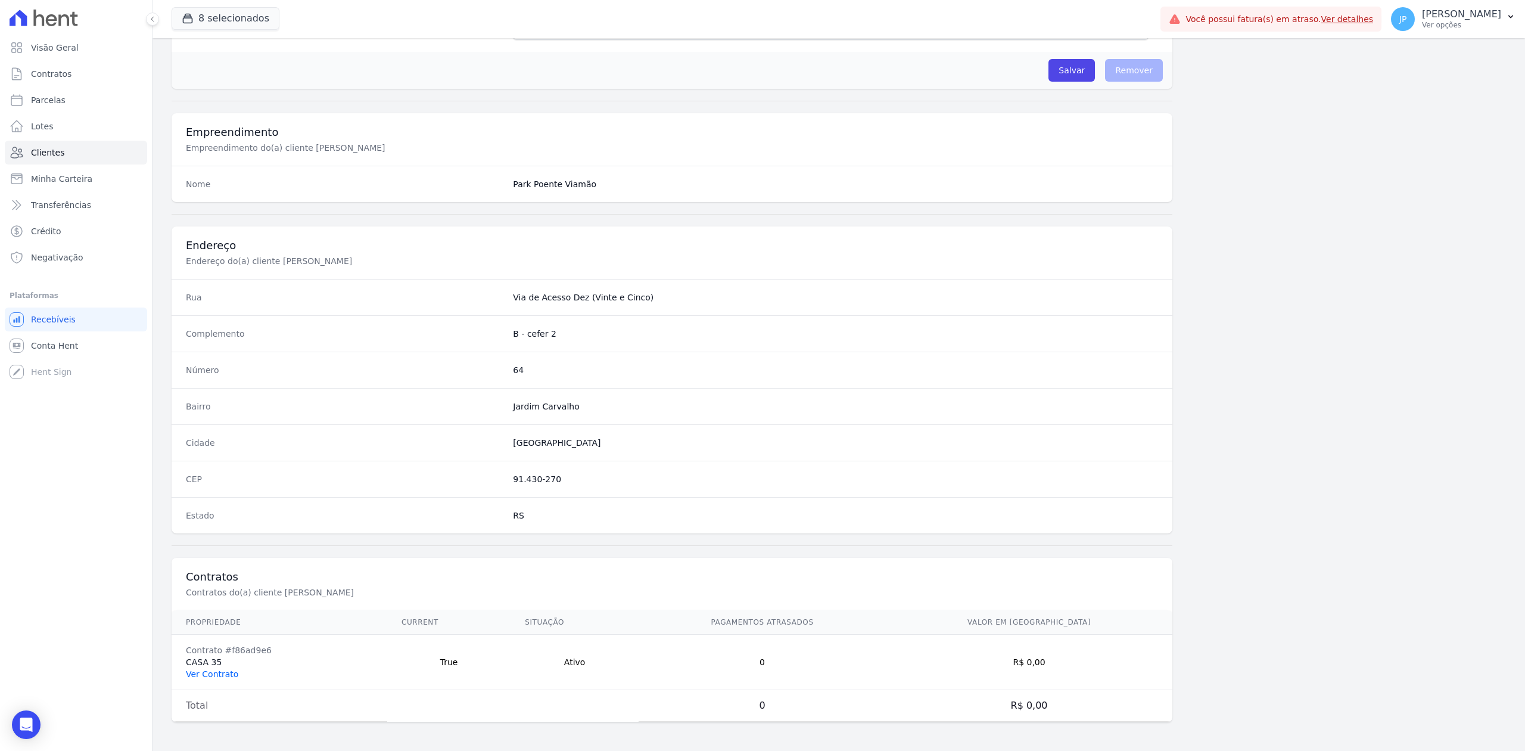
click at [220, 669] on link "Ver Contrato" at bounding box center [212, 674] width 52 height 10
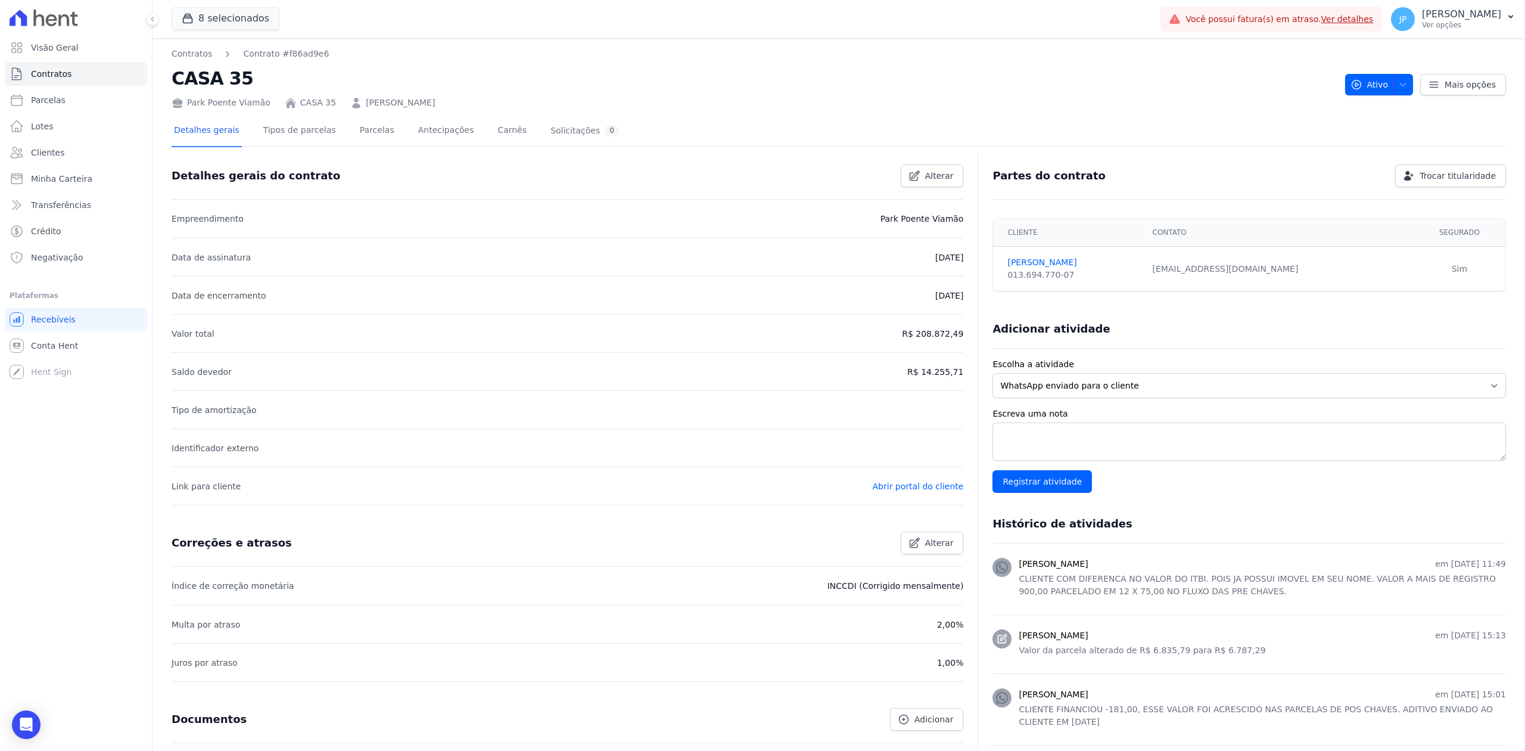
click at [344, 110] on div "Detalhes gerais Tipos de parcelas [GEOGRAPHIC_DATA] Antecipações Carnês Solicit…" at bounding box center [839, 530] width 1334 height 842
click at [357, 126] on link "Parcelas" at bounding box center [376, 132] width 39 height 32
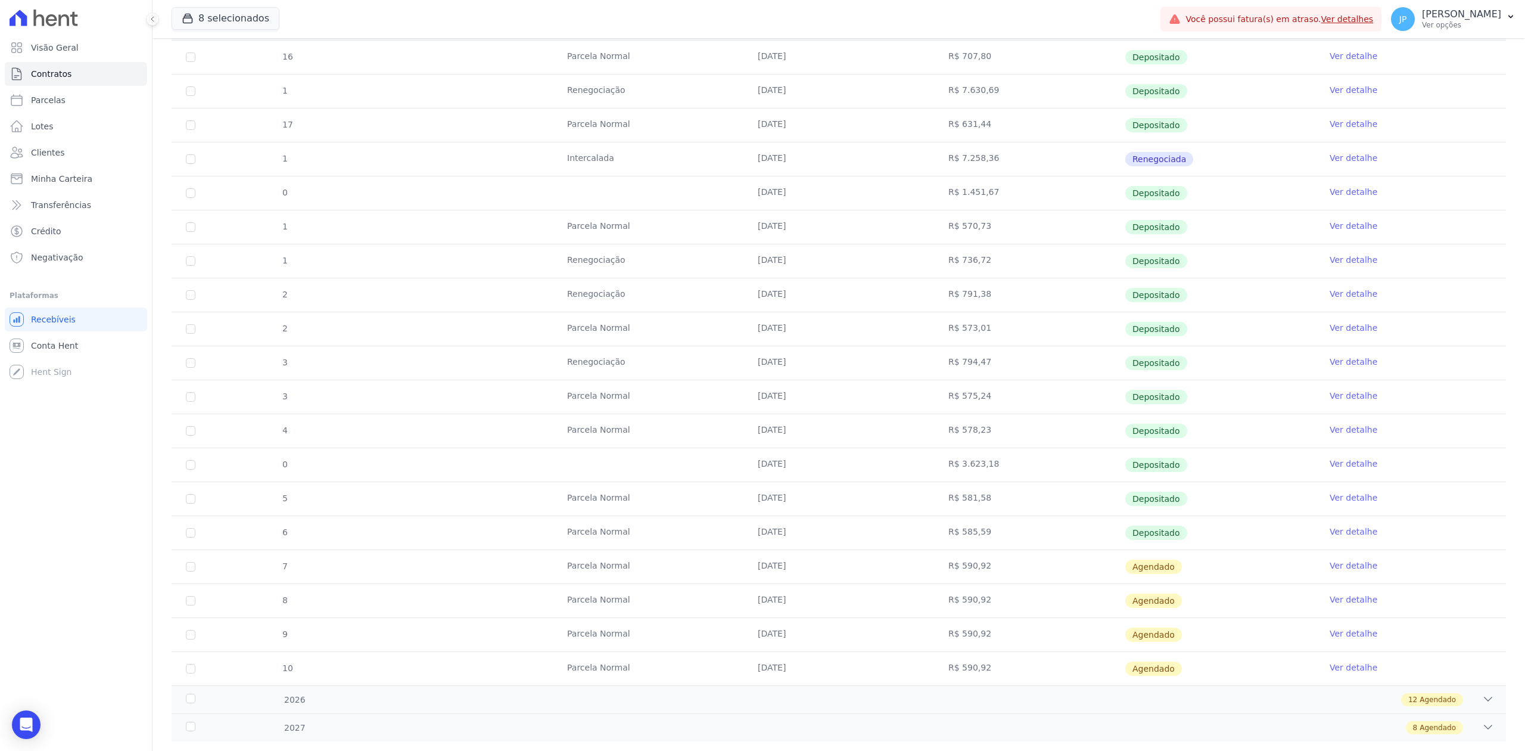
scroll to position [298, 0]
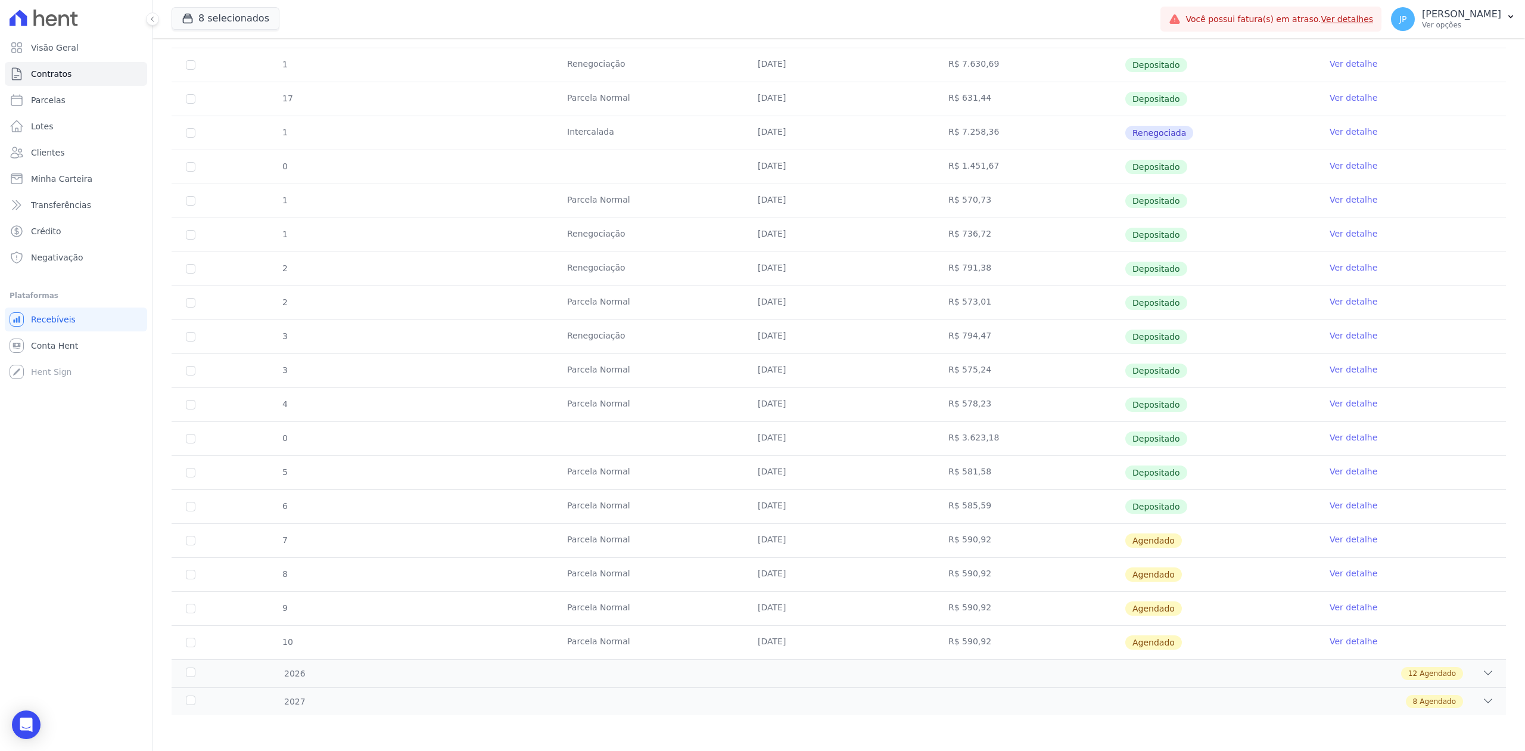
click at [1349, 540] on link "Ver detalhe" at bounding box center [1353, 539] width 48 height 12
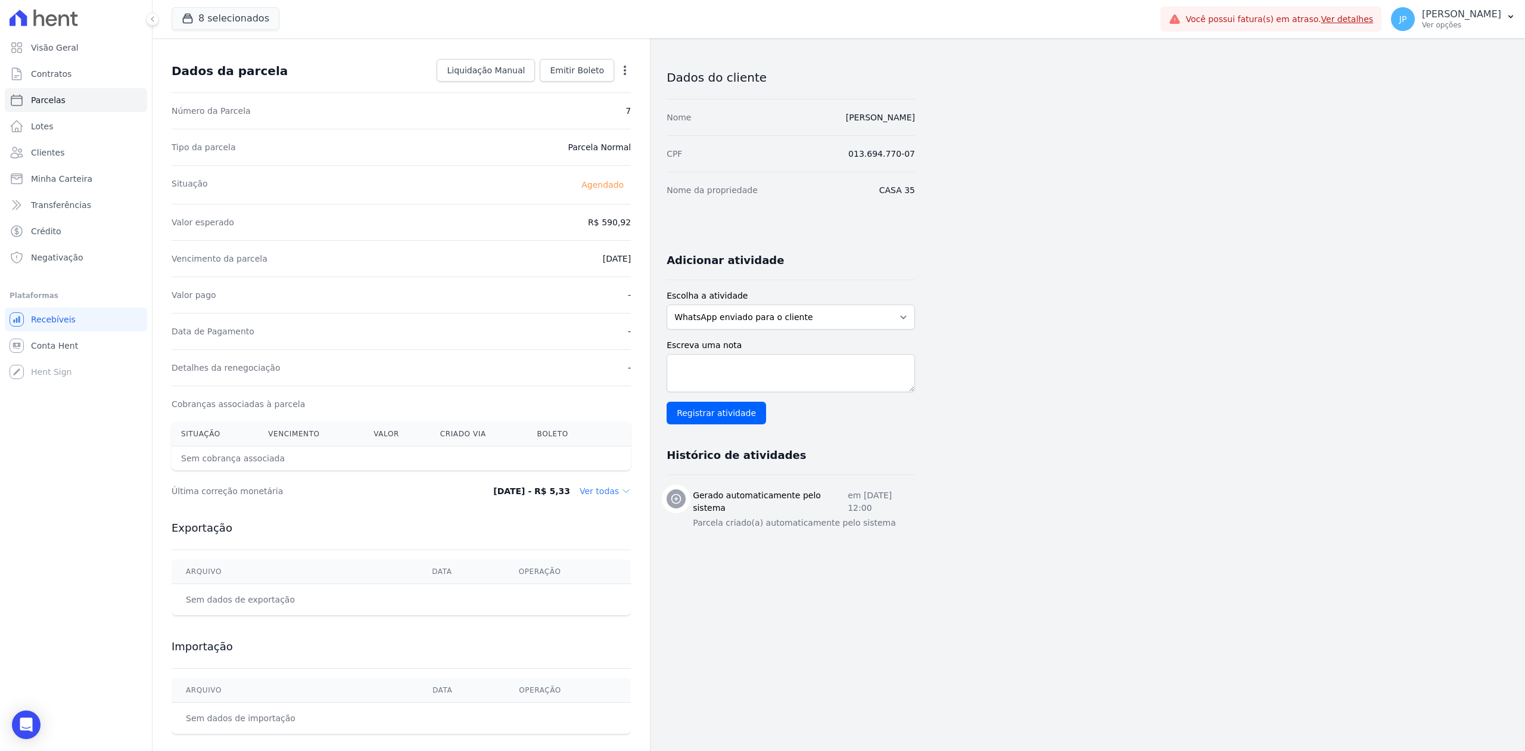
scroll to position [67, 0]
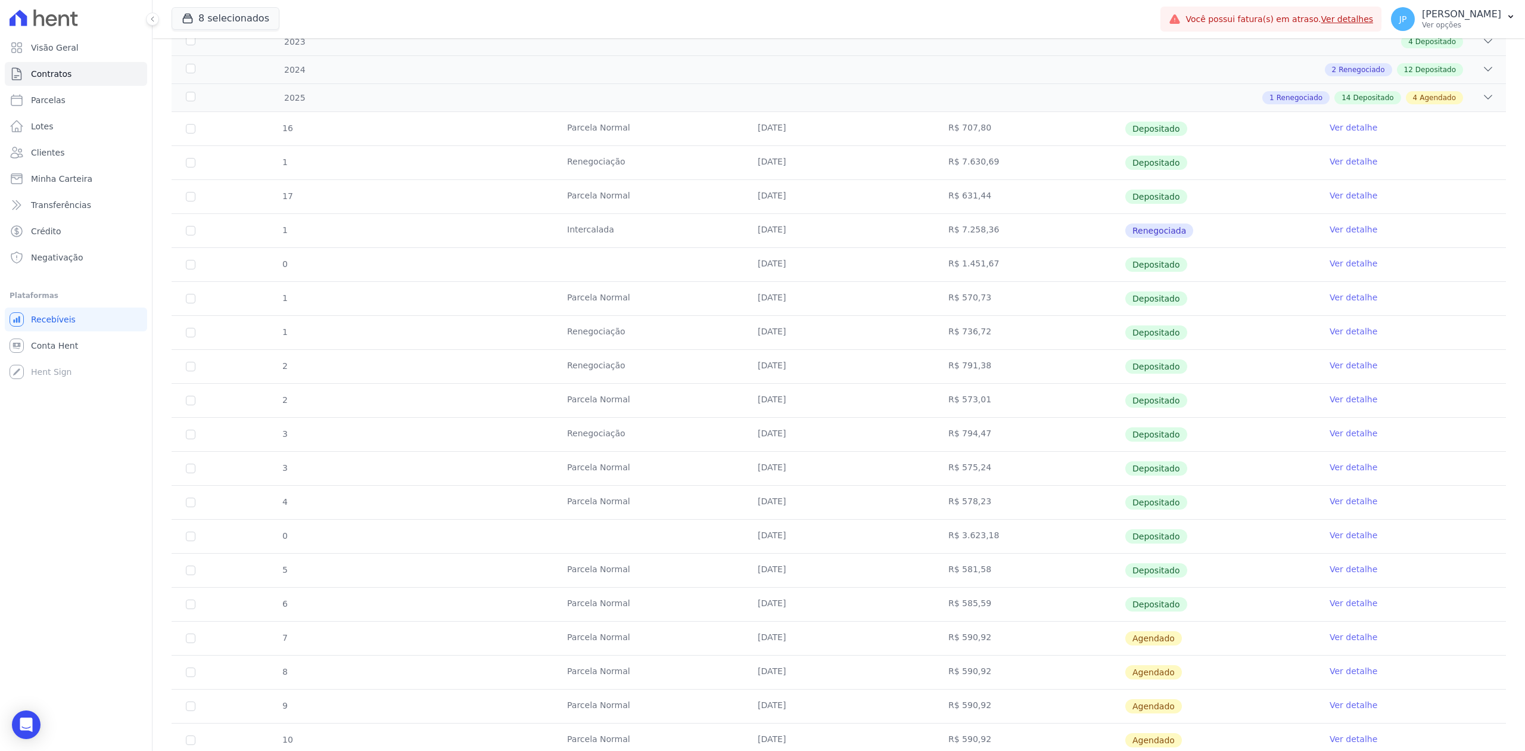
scroll to position [298, 0]
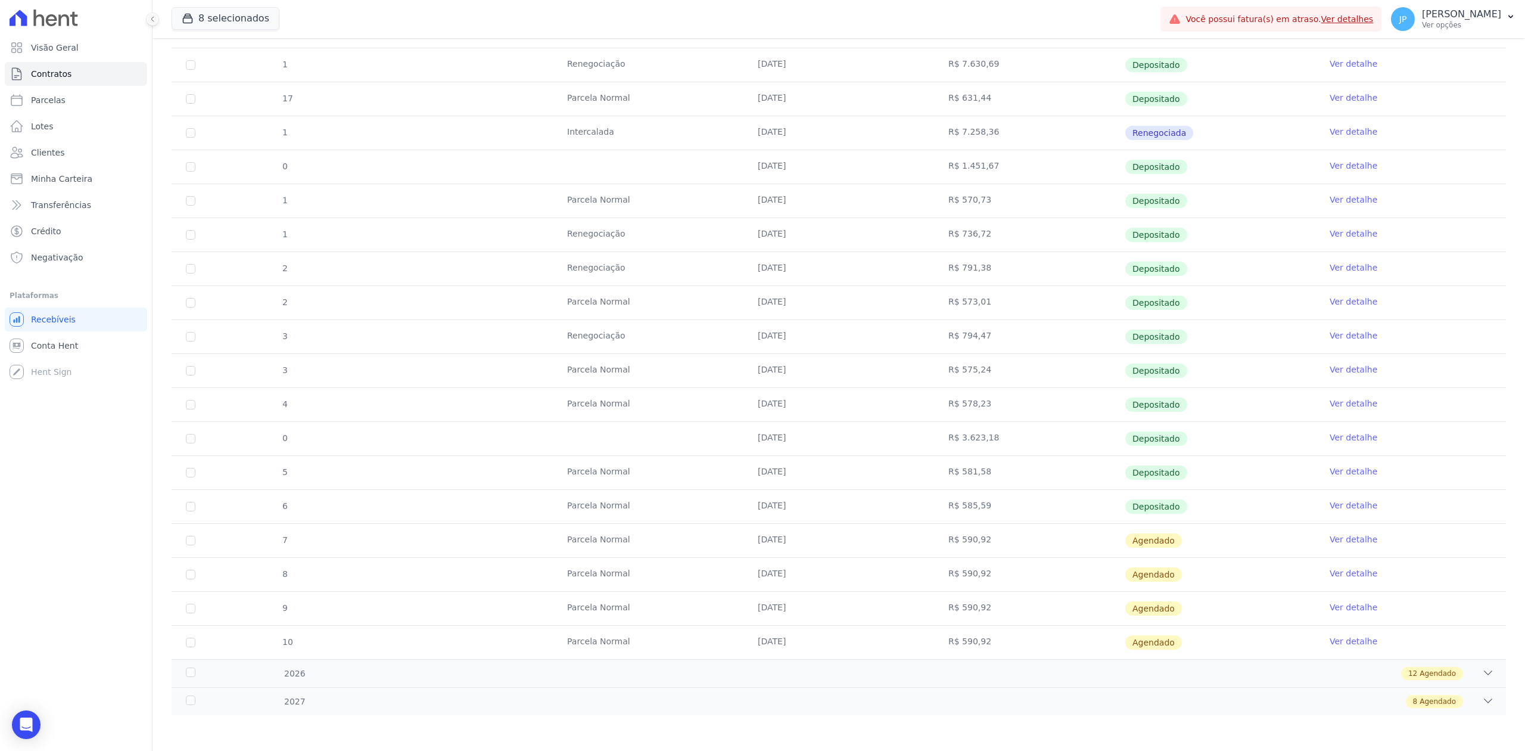
click at [1329, 499] on link "Ver detalhe" at bounding box center [1353, 505] width 48 height 12
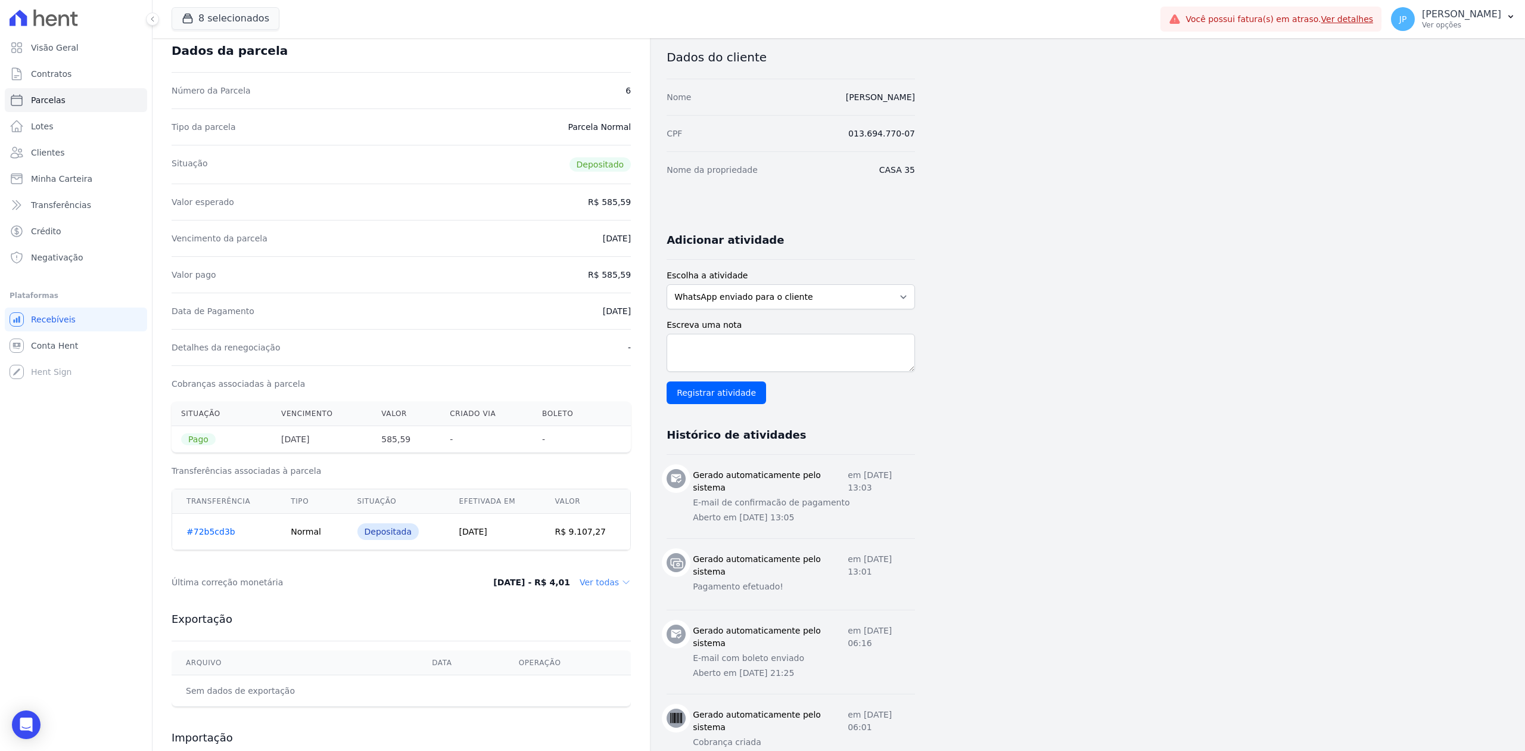
scroll to position [179, 0]
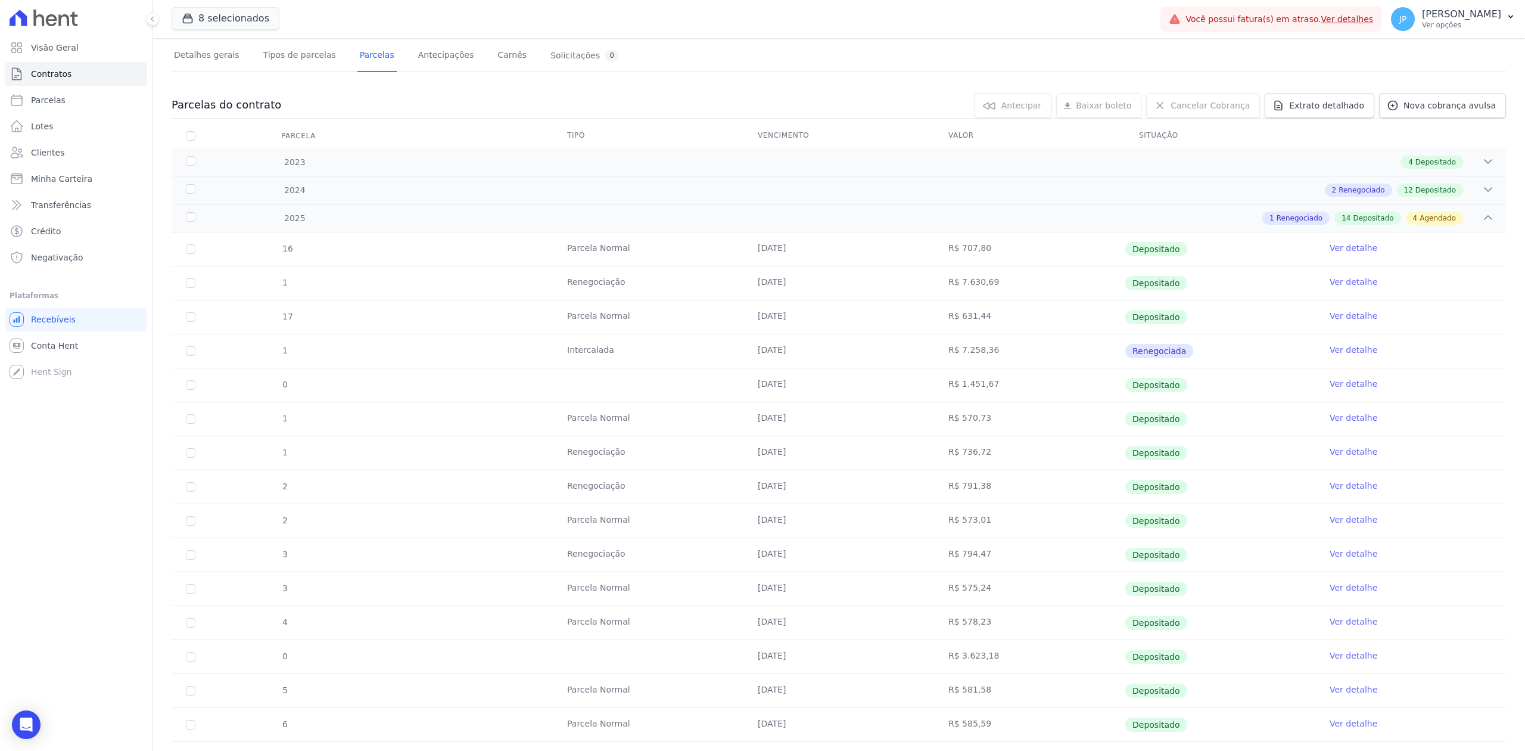
scroll to position [298, 0]
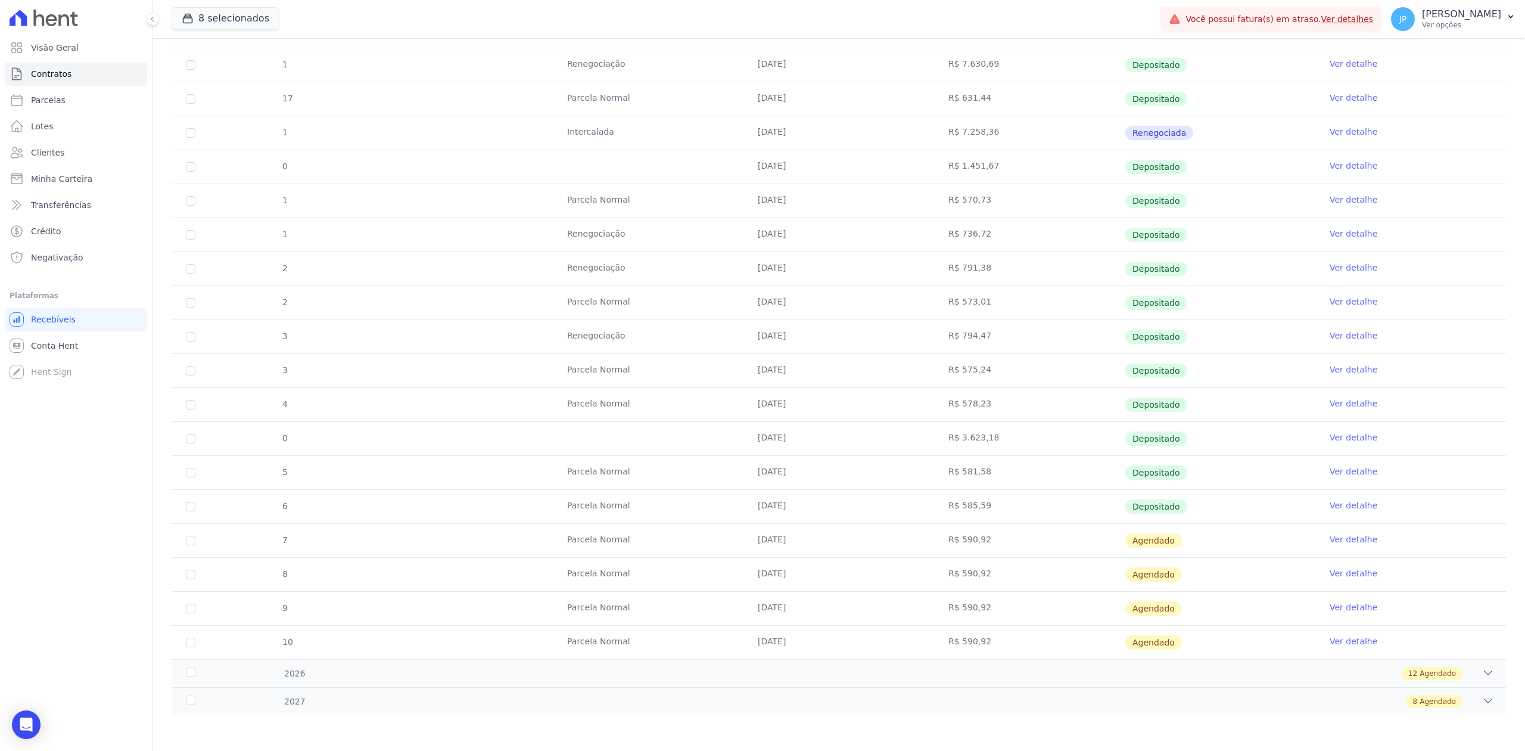
click at [1334, 470] on link "Ver detalhe" at bounding box center [1353, 471] width 48 height 12
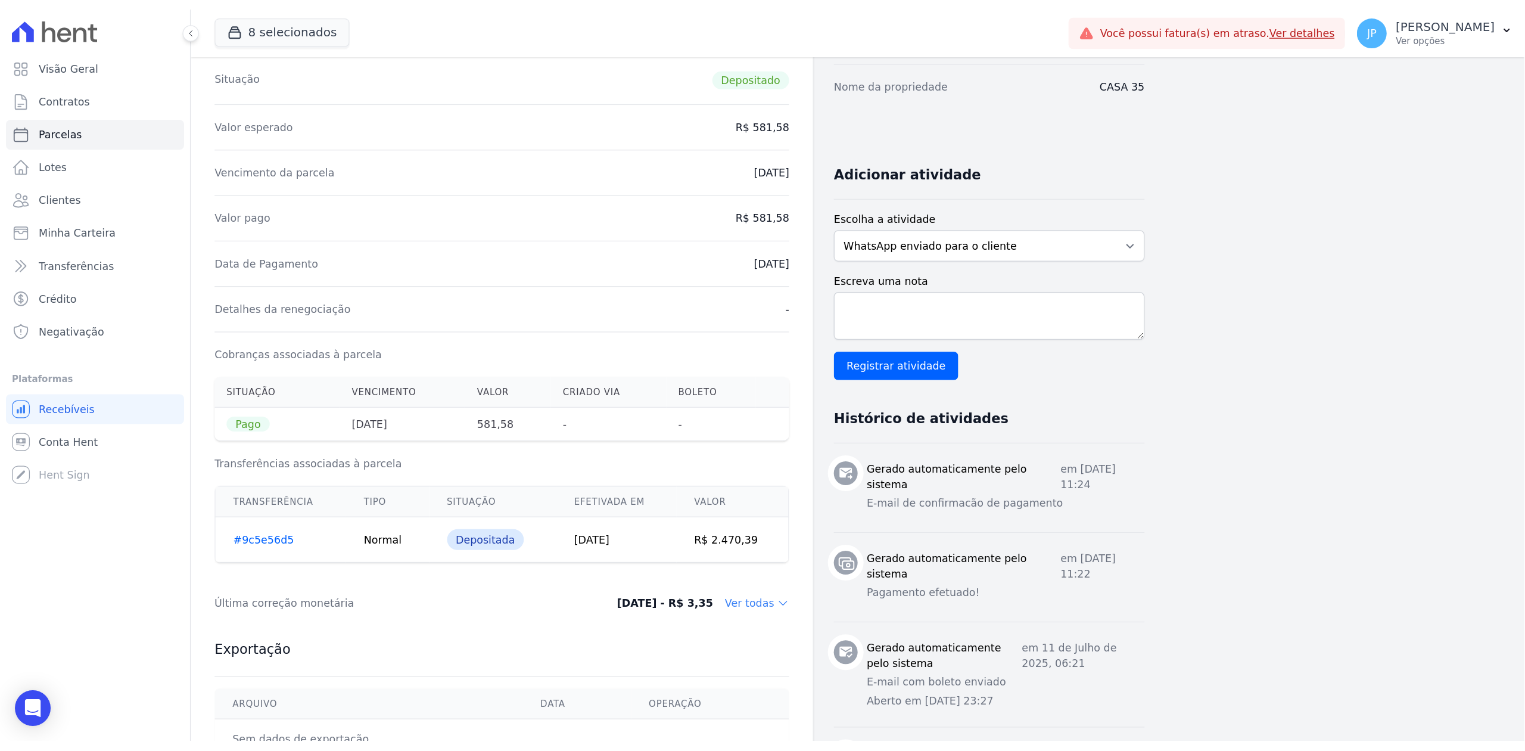
scroll to position [175, 0]
